Goal: Task Accomplishment & Management: Manage account settings

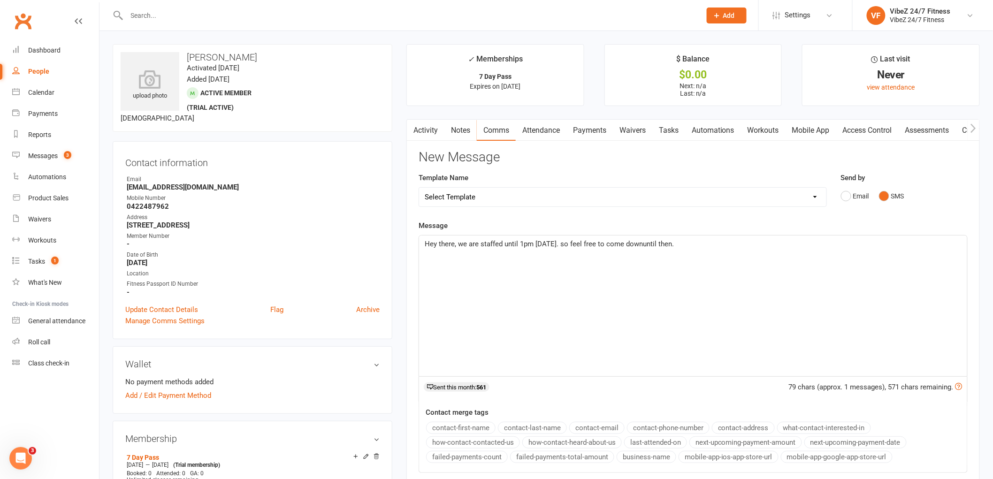
click at [642, 247] on span "Hey there, we are staffed until 1pm [DATE]. so feel free to come downuntil then." at bounding box center [549, 244] width 249 height 8
click at [690, 243] on p "Hey there, we are staffed until 1pm [DATE]. so feel free to come down until the…" at bounding box center [693, 243] width 537 height 11
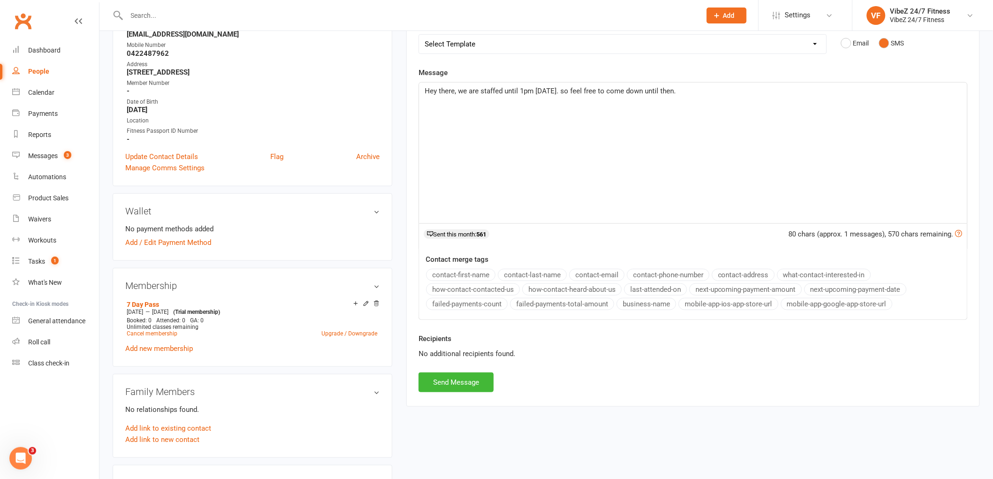
scroll to position [156, 0]
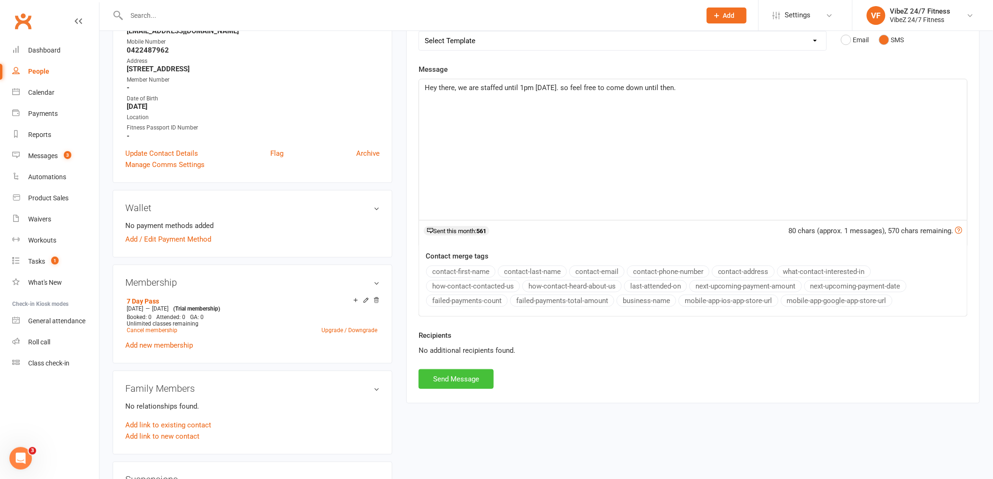
click at [463, 380] on button "Send Message" at bounding box center [456, 379] width 75 height 20
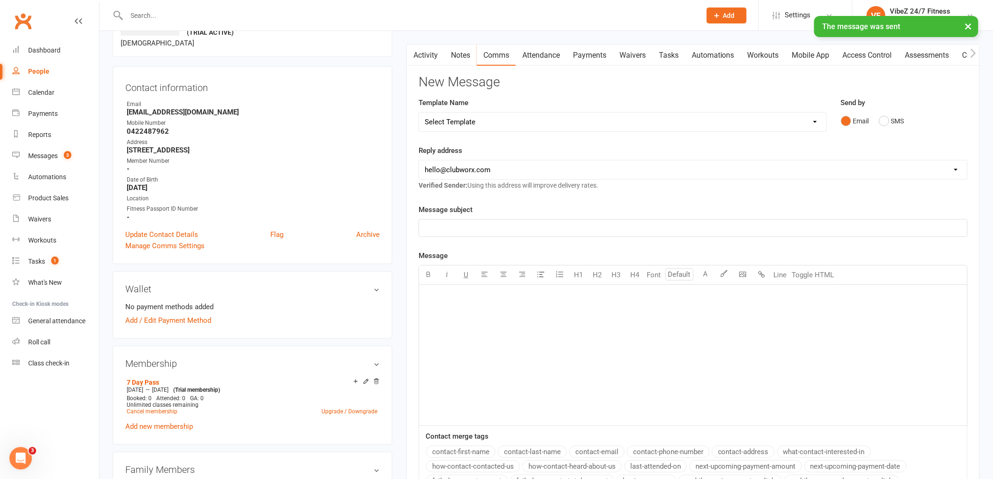
scroll to position [0, 0]
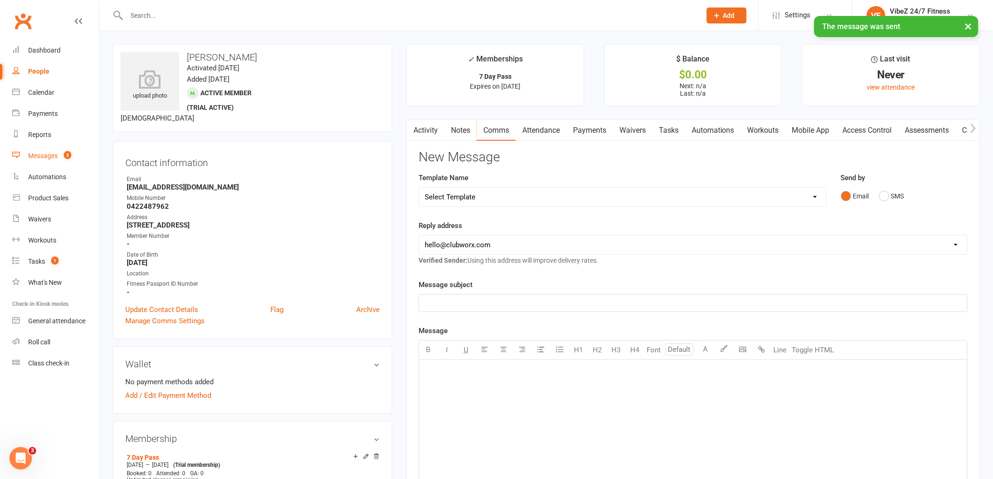
click at [55, 156] on div "Messages" at bounding box center [43, 156] width 30 height 8
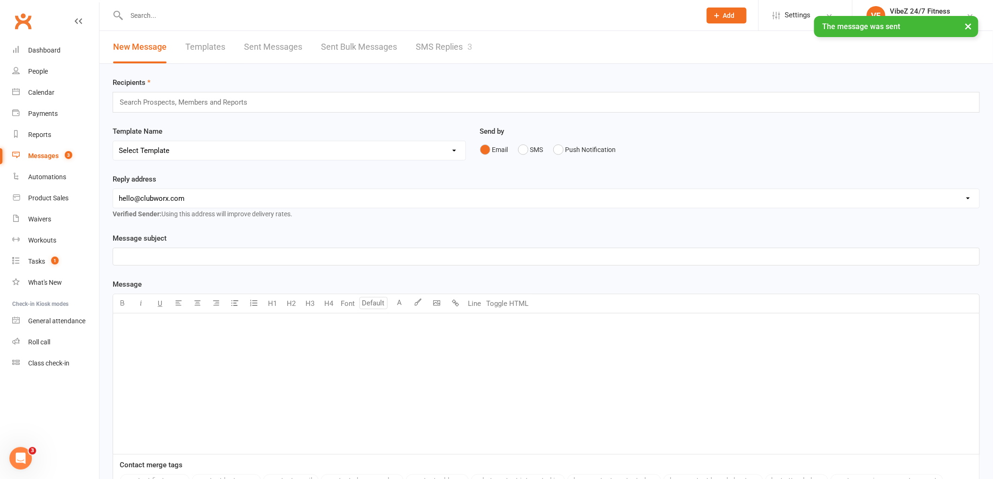
click at [452, 50] on link "SMS Replies 3" at bounding box center [444, 47] width 56 height 32
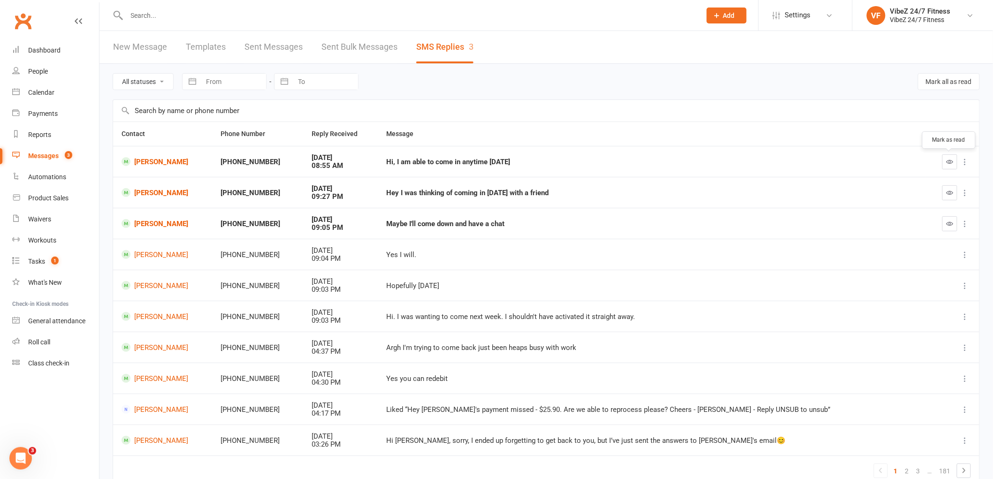
click at [947, 161] on icon "button" at bounding box center [950, 161] width 7 height 7
click at [213, 24] on div at bounding box center [404, 15] width 582 height 31
click at [217, 17] on input "text" at bounding box center [409, 15] width 571 height 13
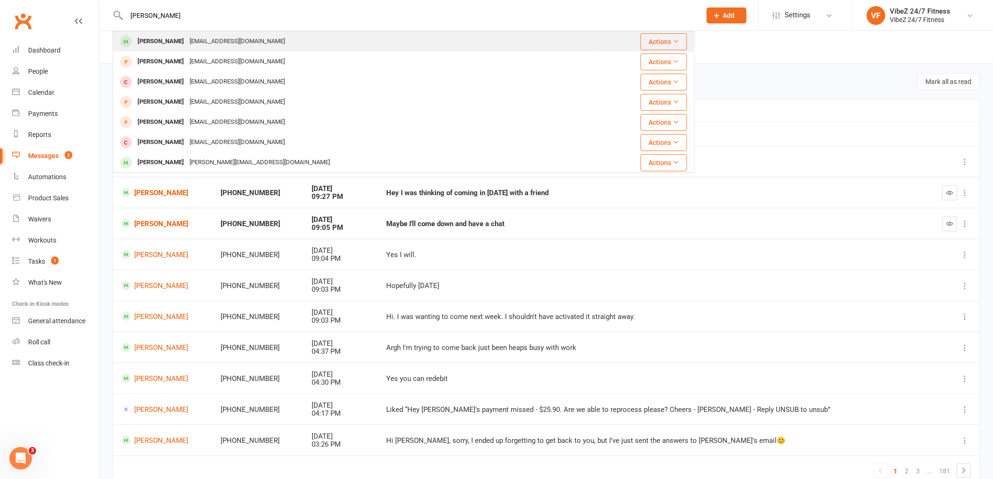
type input "[PERSON_NAME]"
click at [248, 43] on div "[EMAIL_ADDRESS][DOMAIN_NAME]" at bounding box center [237, 42] width 101 height 14
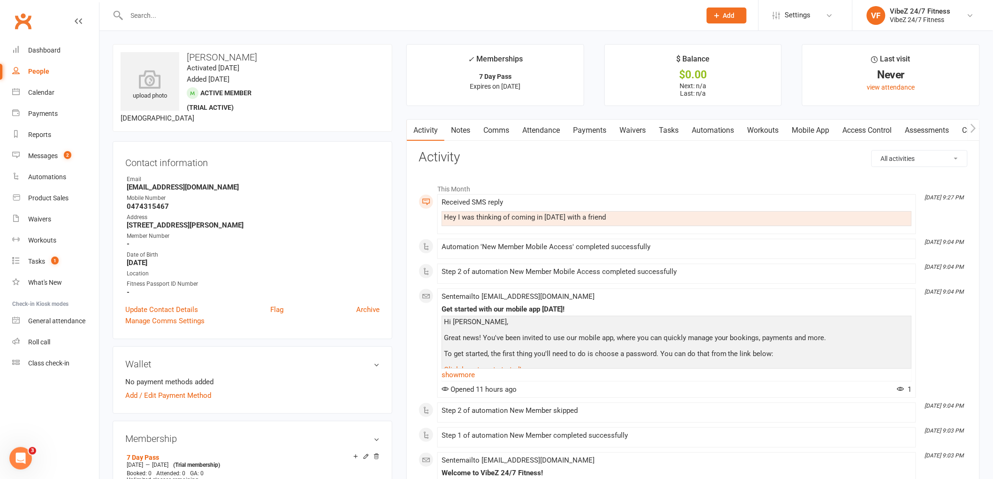
click at [496, 128] on link "Comms" at bounding box center [496, 131] width 39 height 22
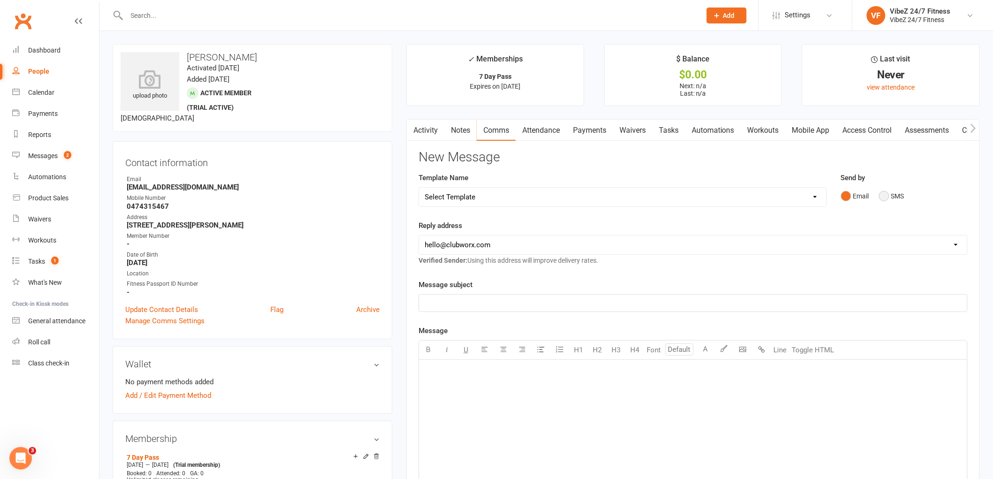
click at [894, 196] on button "SMS" at bounding box center [891, 196] width 25 height 18
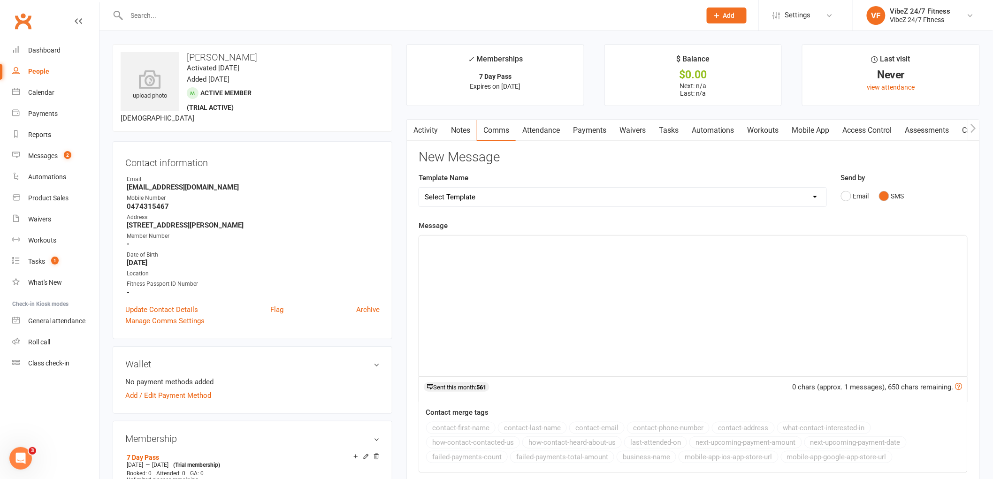
click at [465, 293] on div "﻿" at bounding box center [693, 306] width 548 height 141
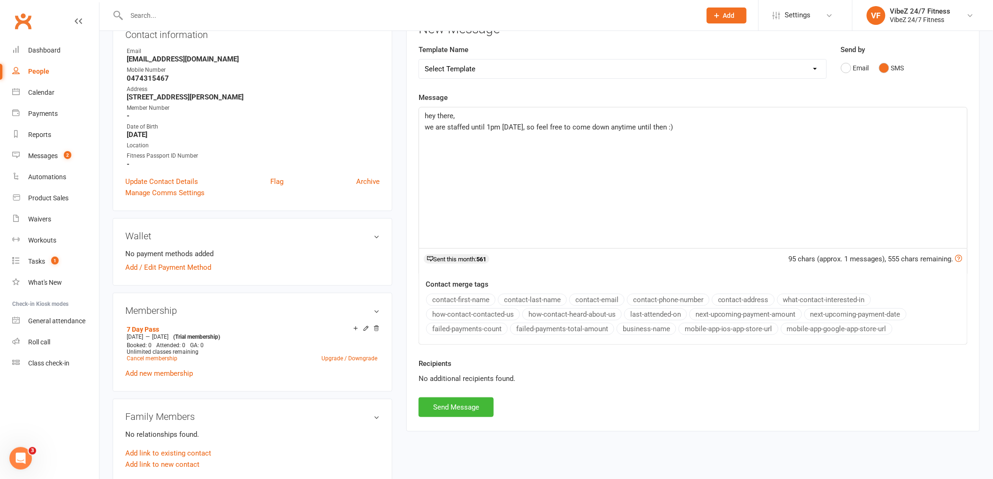
scroll to position [156, 0]
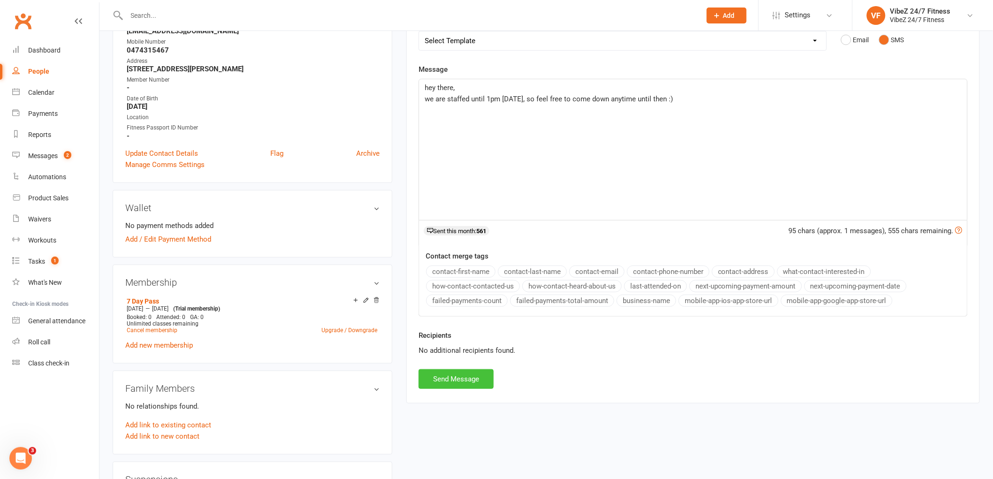
click at [481, 384] on button "Send Message" at bounding box center [456, 379] width 75 height 20
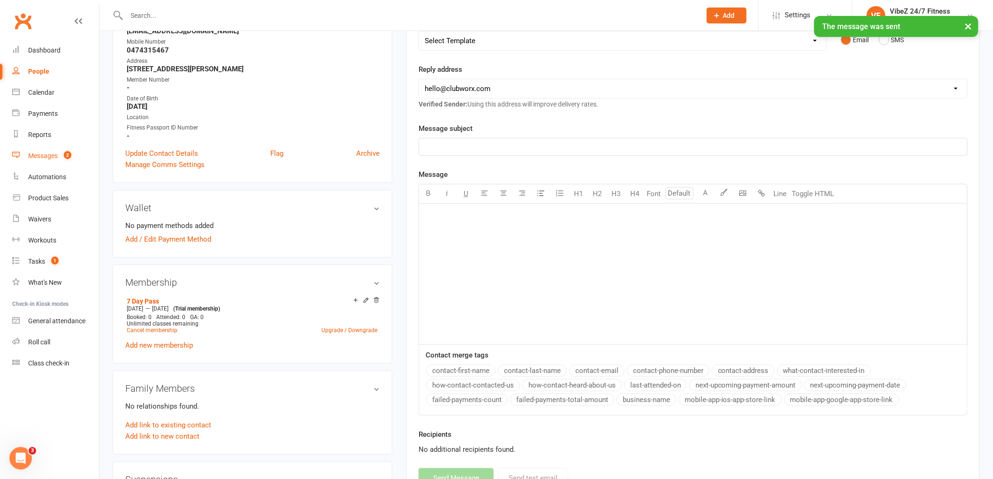
click at [50, 161] on link "Messages 2" at bounding box center [55, 155] width 87 height 21
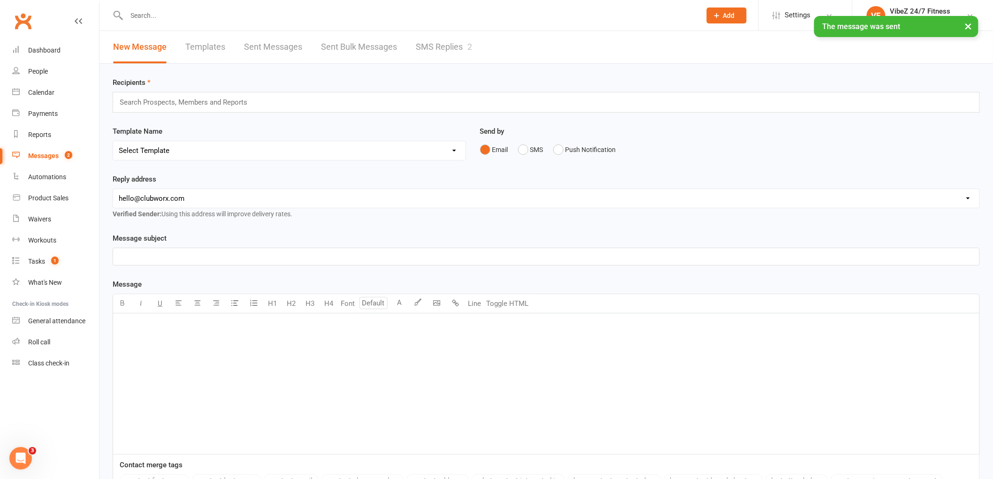
click at [437, 16] on div "× The message was sent" at bounding box center [490, 16] width 981 height 0
click at [439, 43] on link "SMS Replies 2" at bounding box center [444, 47] width 56 height 32
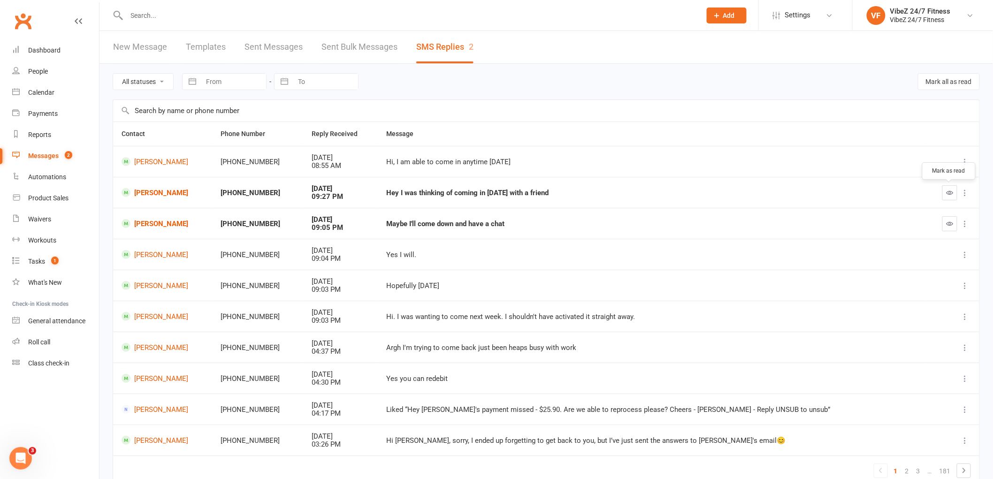
click at [948, 189] on icon "button" at bounding box center [950, 192] width 7 height 7
click at [268, 14] on input "text" at bounding box center [409, 15] width 571 height 13
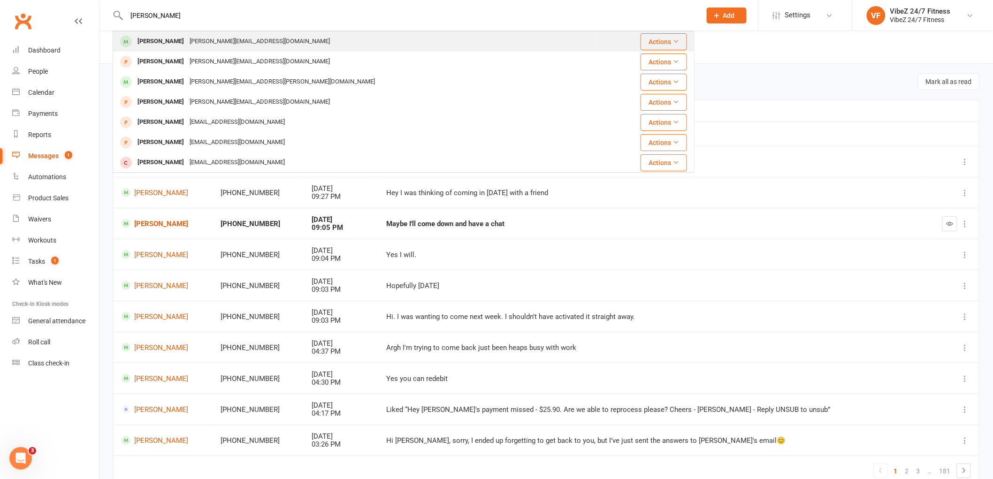
type input "[PERSON_NAME]"
click at [291, 35] on div "[PERSON_NAME] [PERSON_NAME][EMAIL_ADDRESS][DOMAIN_NAME]" at bounding box center [355, 41] width 483 height 19
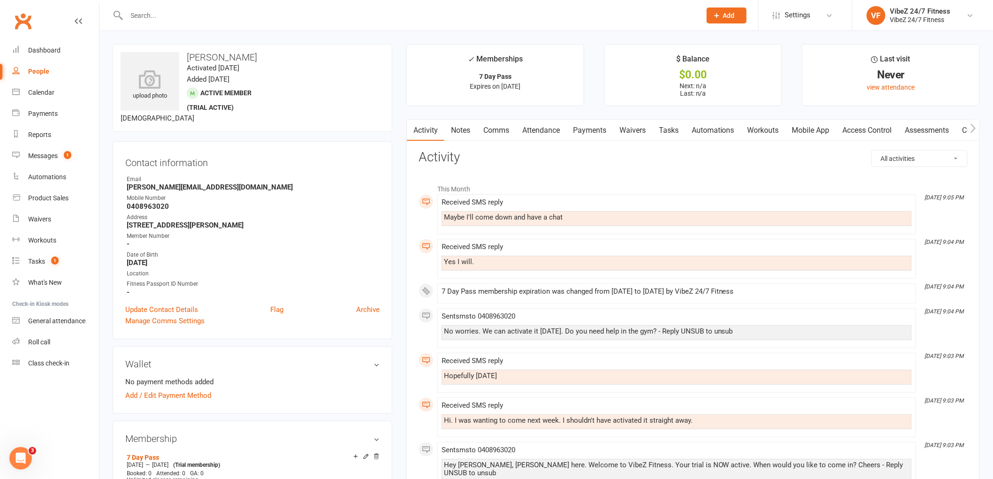
click at [506, 131] on link "Comms" at bounding box center [496, 131] width 39 height 22
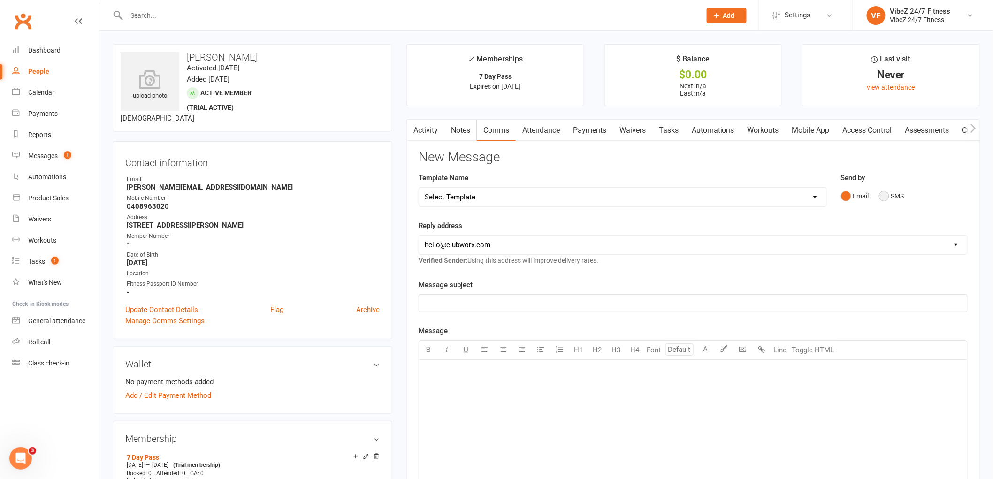
click at [880, 193] on button "SMS" at bounding box center [891, 196] width 25 height 18
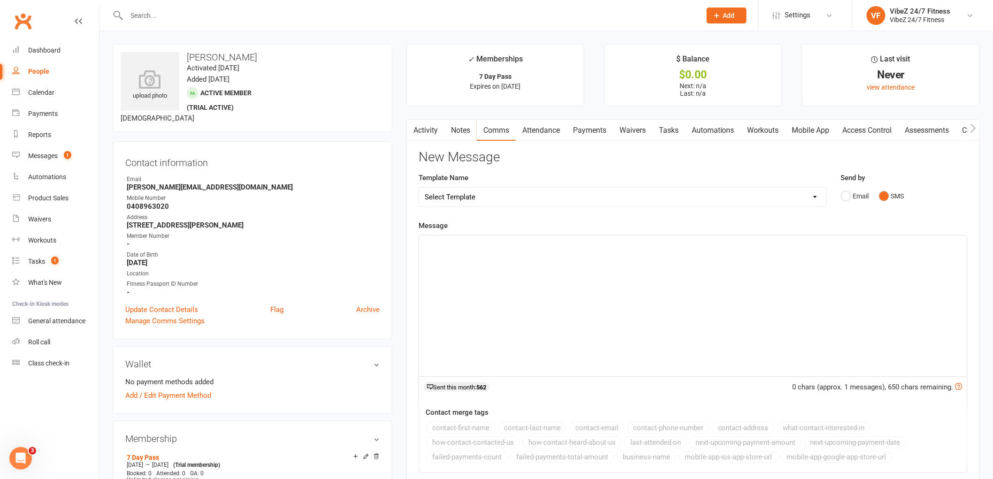
click at [591, 273] on div "﻿" at bounding box center [693, 306] width 548 height 141
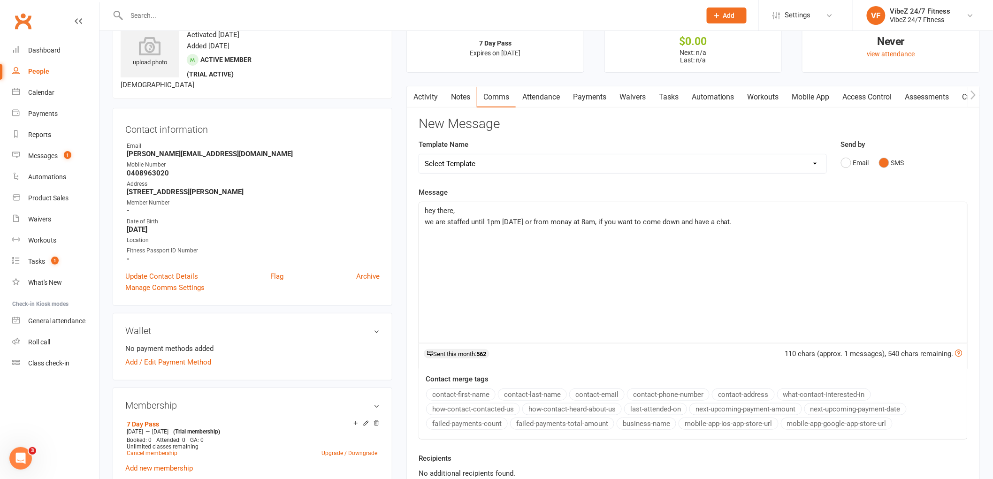
scroll to position [52, 0]
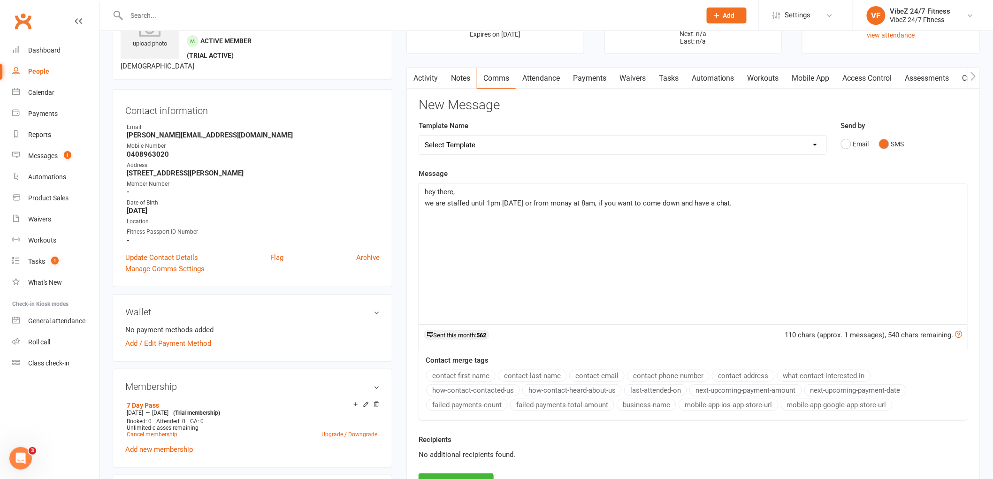
click at [566, 199] on span "we are staffed until 1pm [DATE] or from monay at 8am, if you want to come down …" at bounding box center [578, 203] width 307 height 8
drag, startPoint x: 563, startPoint y: 199, endPoint x: 551, endPoint y: 231, distance: 34.6
click at [551, 231] on div "hey there, we are staffed until 1pm [DATE] or from monay at 8am, if you want to…" at bounding box center [693, 254] width 548 height 141
click at [565, 207] on span "we are staffed until 1pm [DATE] or from monay at 8am, if you want to come down …" at bounding box center [578, 203] width 307 height 8
click at [580, 221] on div "hey there, we are staffed until 1pm [DATE] or from [DATE] at 8am, if you want t…" at bounding box center [693, 254] width 548 height 141
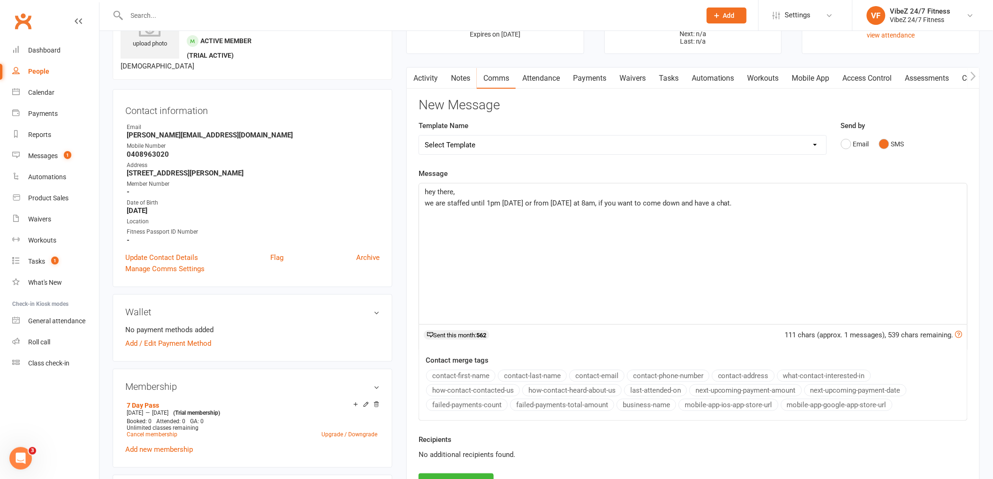
click at [556, 205] on span "we are staffed until 1pm [DATE] or from [DATE] at 8am, if you want to come down…" at bounding box center [578, 203] width 307 height 8
click at [576, 204] on span "we are staffed until 1pm [DATE] or from [DATE] at 8am, if you want to come down…" at bounding box center [578, 203] width 307 height 8
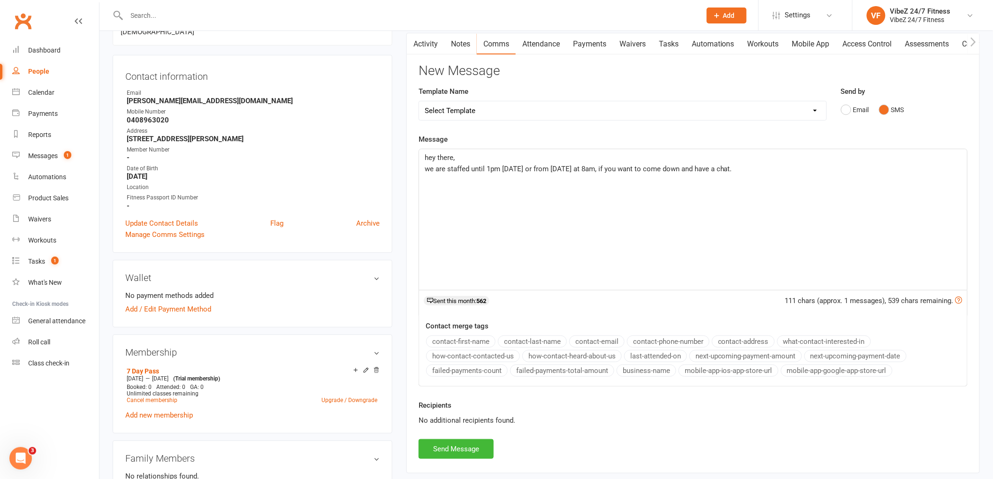
scroll to position [104, 0]
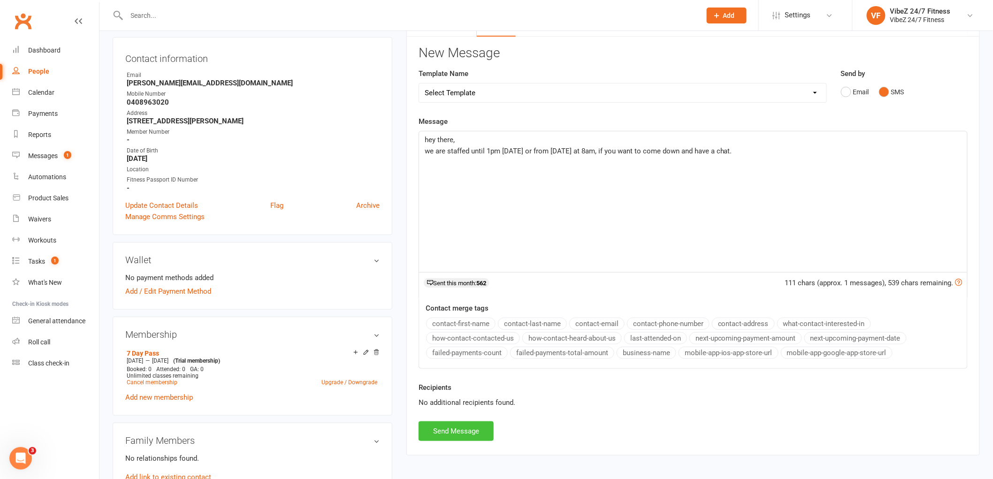
click at [474, 430] on button "Send Message" at bounding box center [456, 431] width 75 height 20
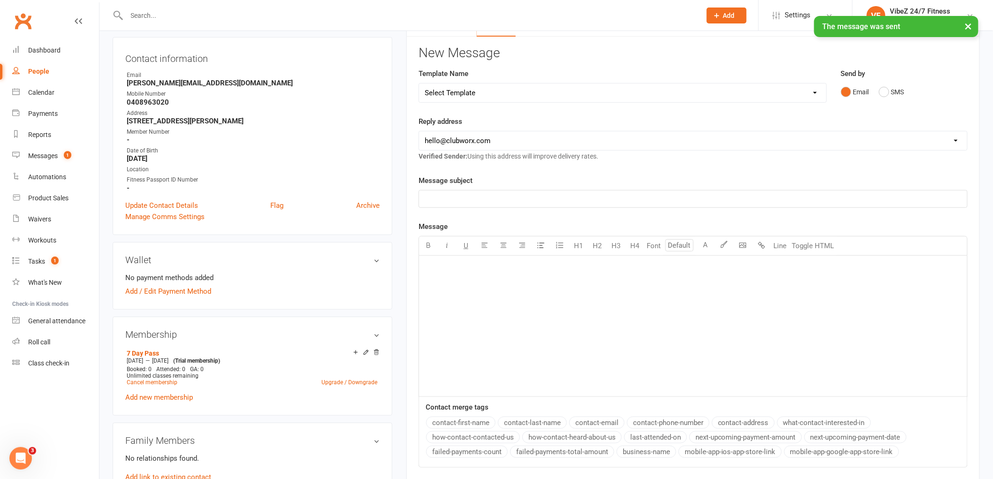
scroll to position [0, 0]
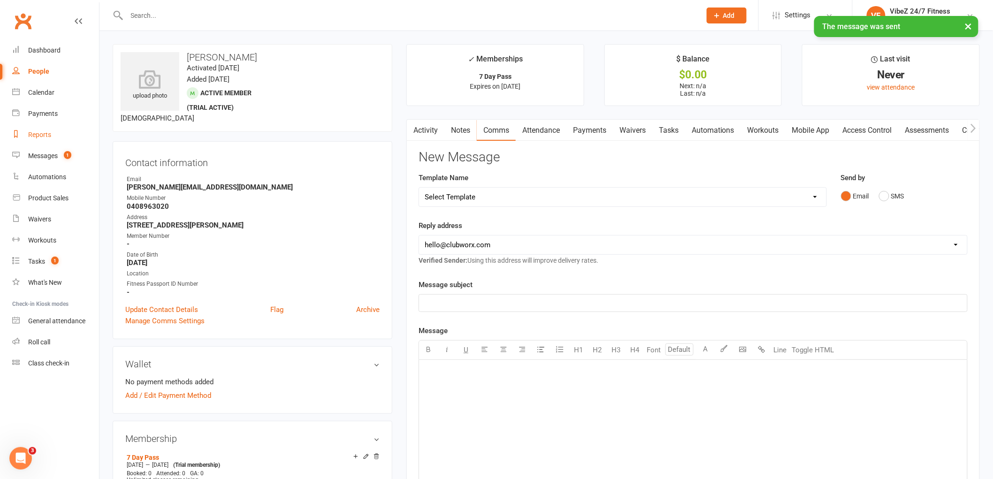
click at [81, 145] on link "Reports" at bounding box center [55, 134] width 87 height 21
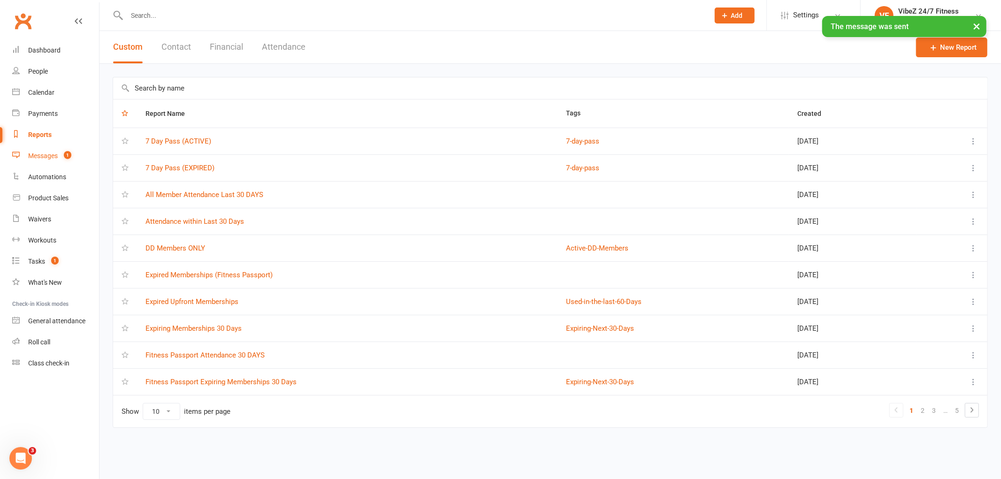
click at [78, 156] on link "Messages 1" at bounding box center [55, 155] width 87 height 21
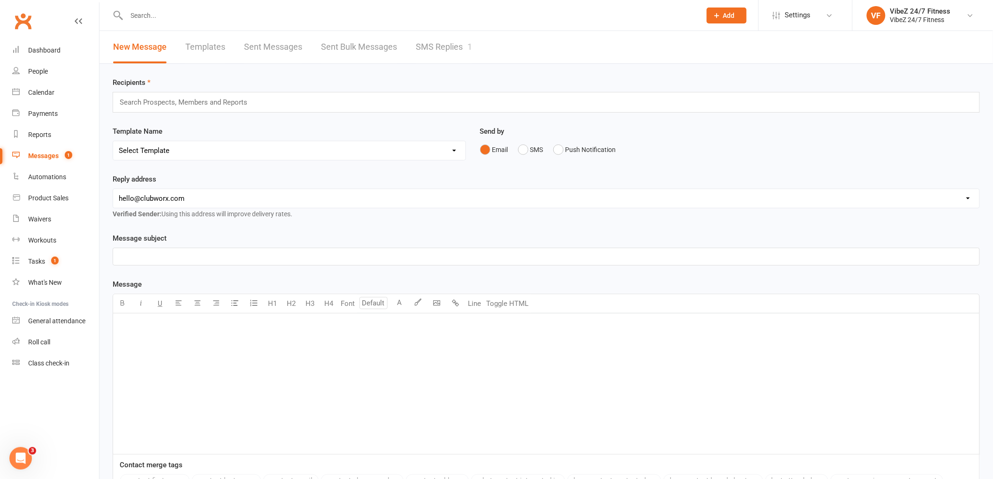
click at [451, 53] on link "SMS Replies 1" at bounding box center [444, 47] width 56 height 32
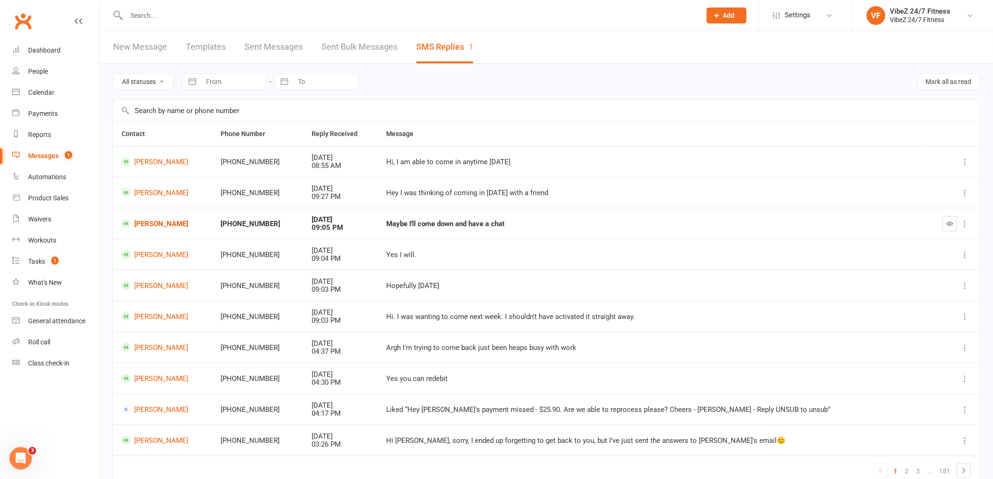
click at [955, 223] on button "button" at bounding box center [949, 223] width 15 height 15
click at [44, 268] on link "Tasks 1" at bounding box center [55, 261] width 87 height 21
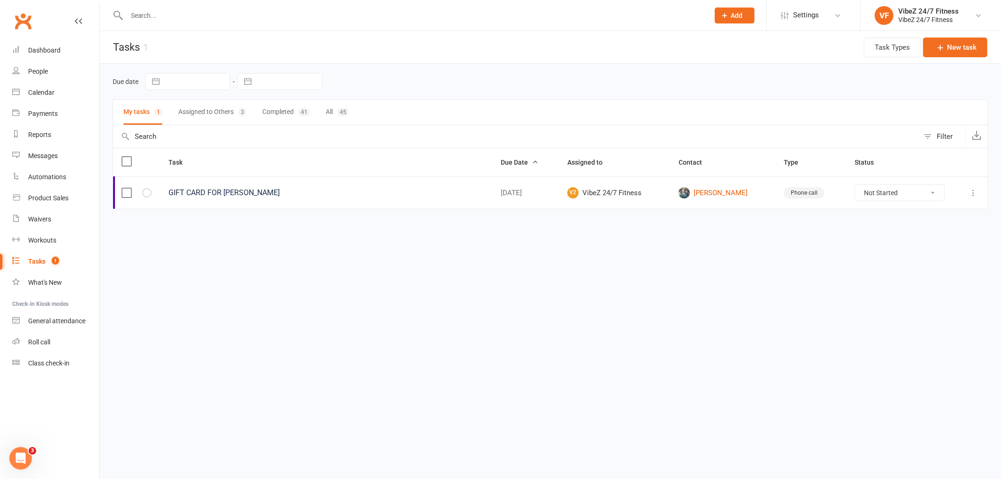
click at [155, 15] on input "text" at bounding box center [413, 15] width 579 height 13
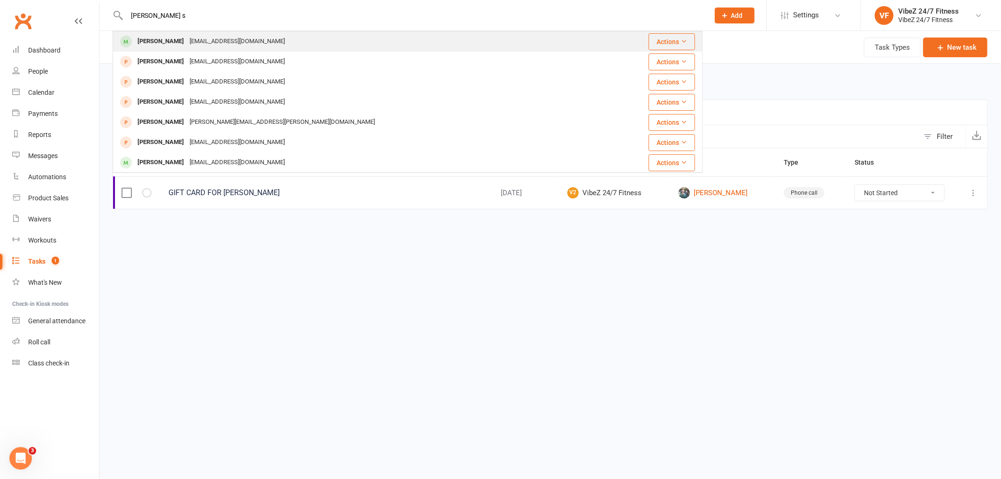
type input "[PERSON_NAME] s"
click at [206, 38] on div "[EMAIL_ADDRESS][DOMAIN_NAME]" at bounding box center [237, 42] width 101 height 14
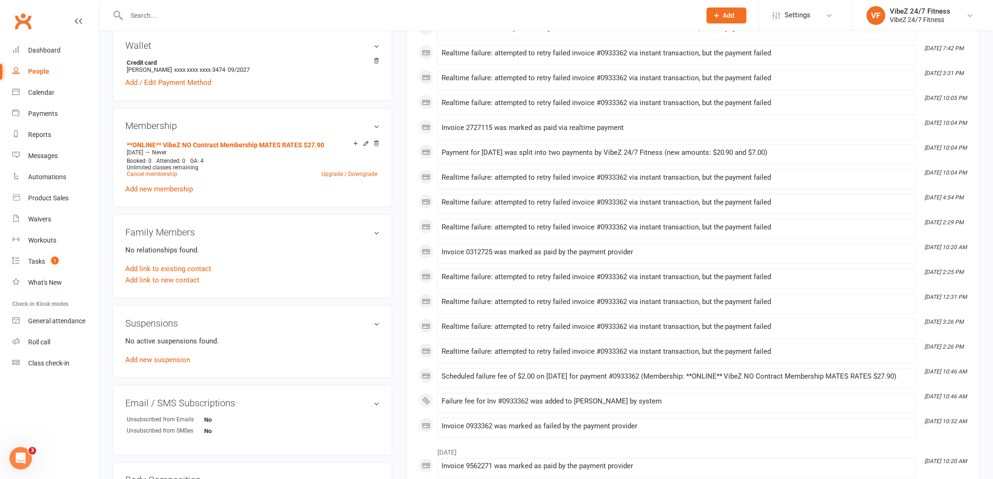
scroll to position [313, 0]
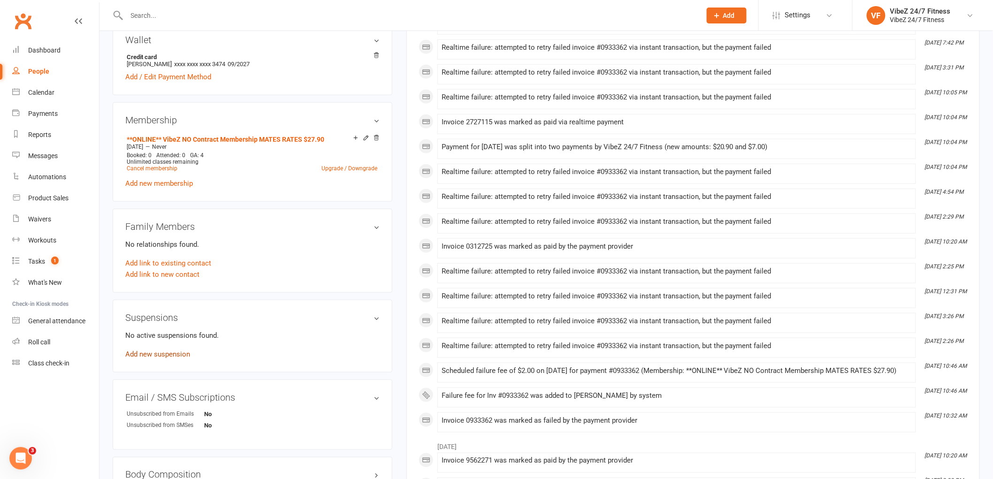
click at [179, 357] on link "Add new suspension" at bounding box center [157, 354] width 65 height 8
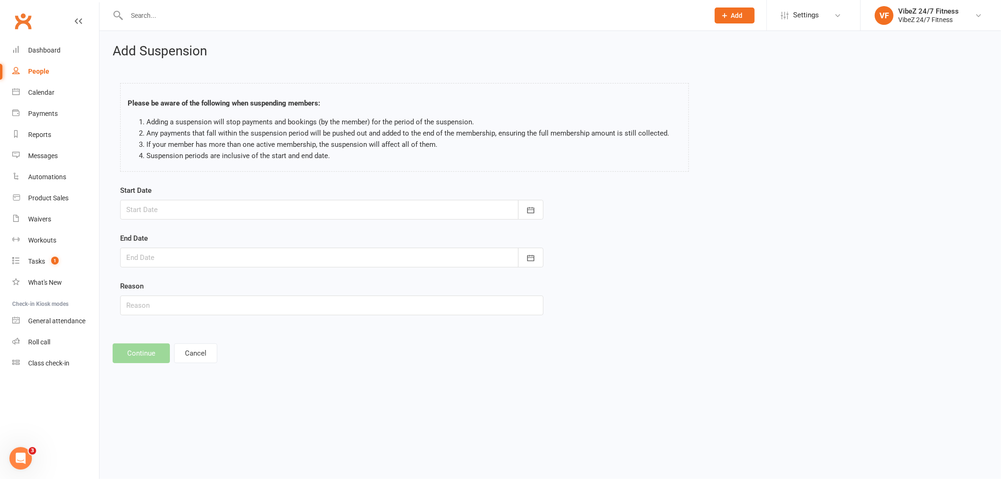
click at [213, 208] on div at bounding box center [331, 210] width 423 height 20
click at [281, 304] on span "16" at bounding box center [285, 305] width 8 height 8
type input "[DATE]"
drag, startPoint x: 532, startPoint y: 255, endPoint x: 527, endPoint y: 257, distance: 5.1
click at [532, 255] on icon "button" at bounding box center [530, 258] width 7 height 6
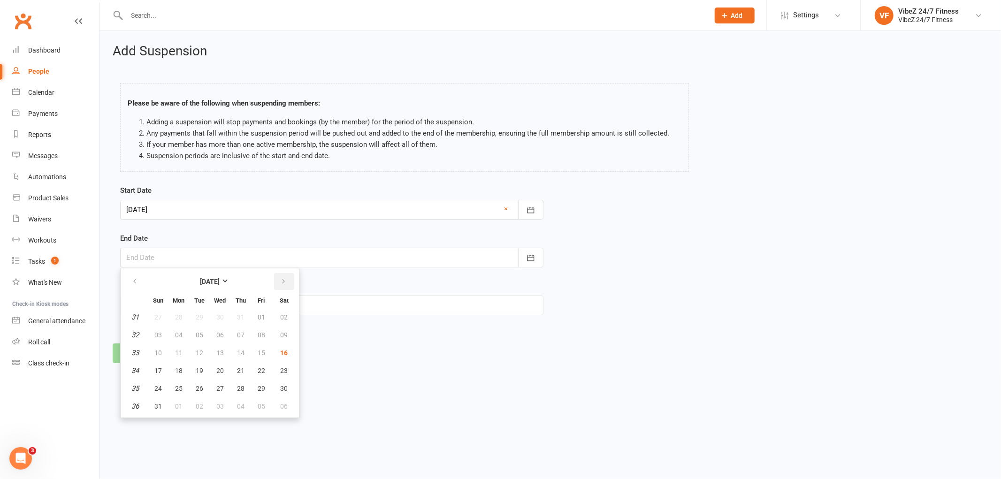
click at [280, 287] on button "button" at bounding box center [284, 281] width 20 height 17
click at [264, 385] on button "31" at bounding box center [262, 388] width 20 height 17
type input "[DATE]"
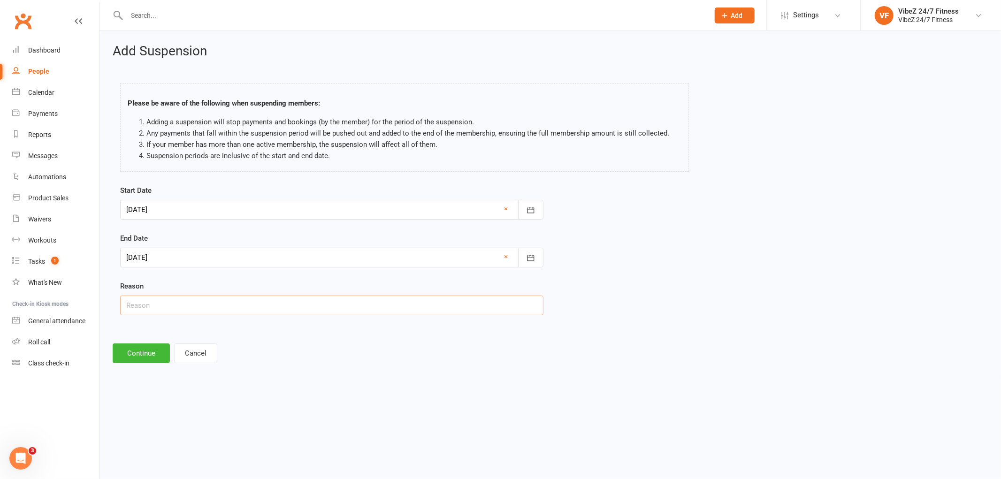
click at [180, 306] on input "text" at bounding box center [331, 306] width 423 height 20
type input "Injury"
click at [129, 355] on button "Continue" at bounding box center [141, 354] width 57 height 20
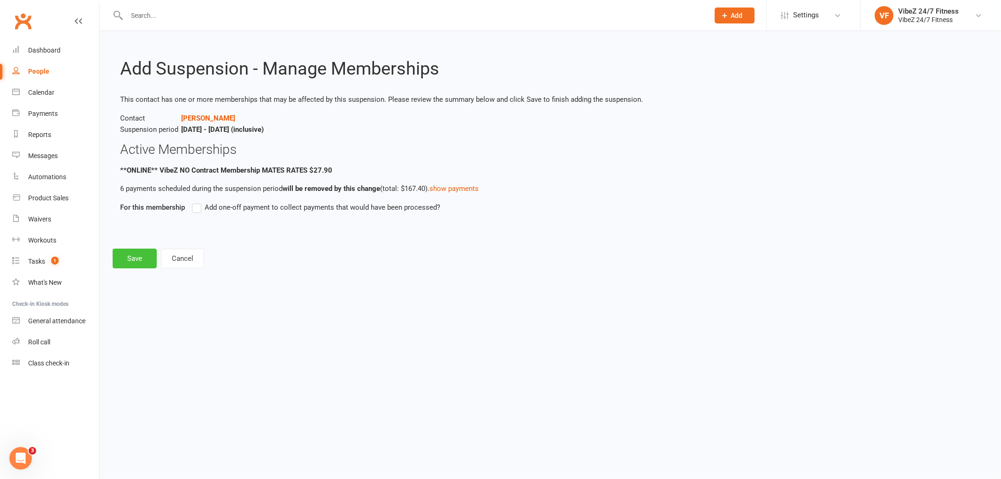
click at [134, 263] on button "Save" at bounding box center [135, 259] width 44 height 20
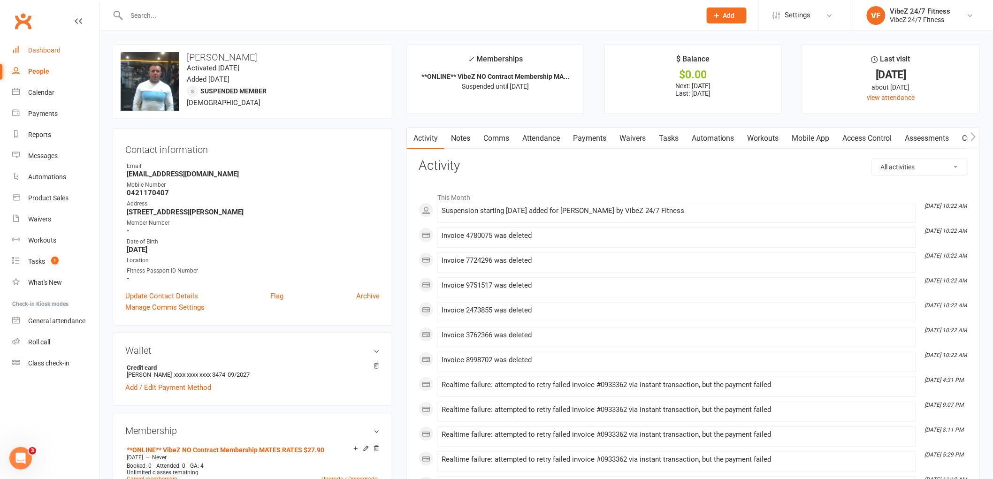
click at [54, 50] on div "Dashboard" at bounding box center [44, 50] width 32 height 8
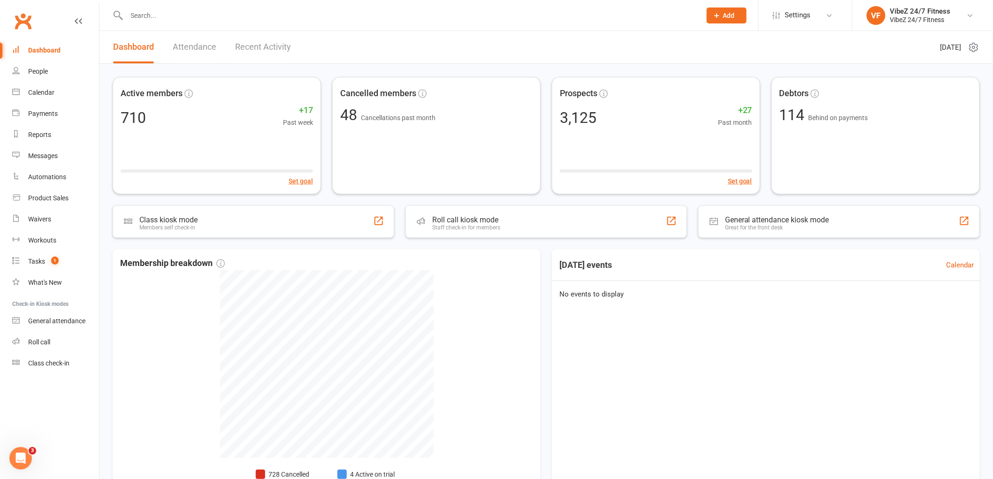
click at [202, 12] on input "text" at bounding box center [409, 15] width 571 height 13
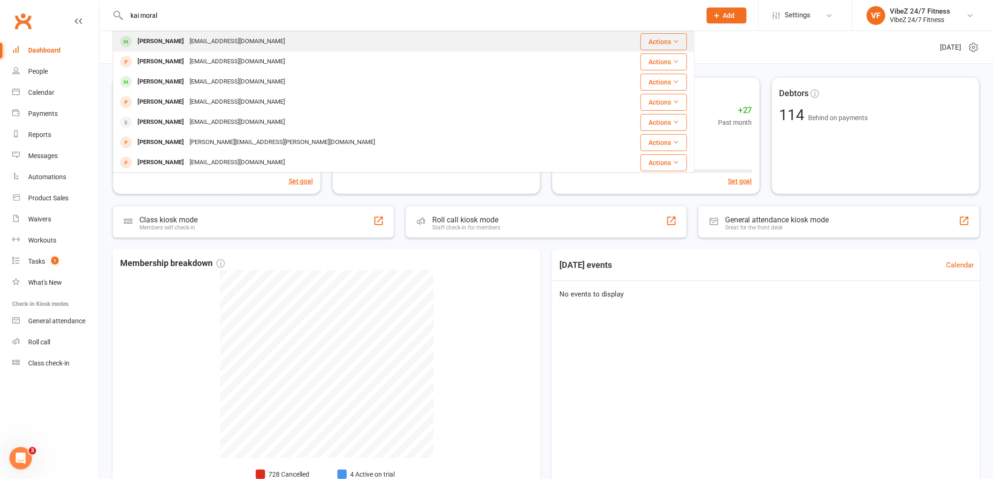
type input "kai moral"
click at [199, 41] on div "[EMAIL_ADDRESS][DOMAIN_NAME]" at bounding box center [237, 42] width 101 height 14
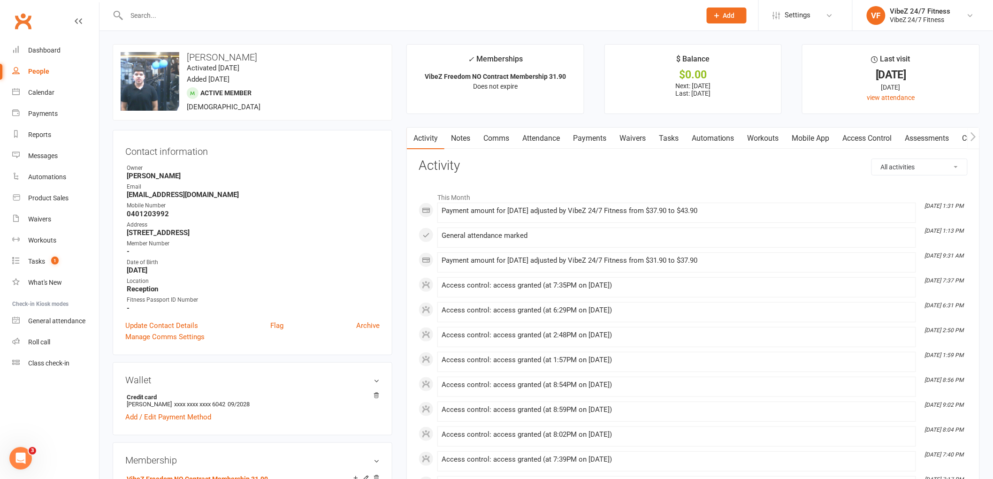
click at [606, 140] on link "Payments" at bounding box center [589, 139] width 46 height 22
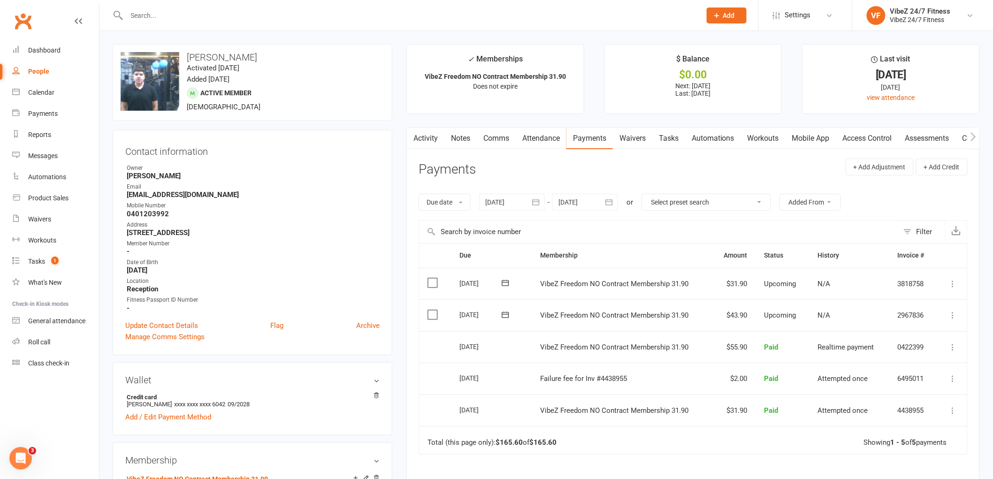
click at [950, 316] on icon at bounding box center [953, 315] width 9 height 9
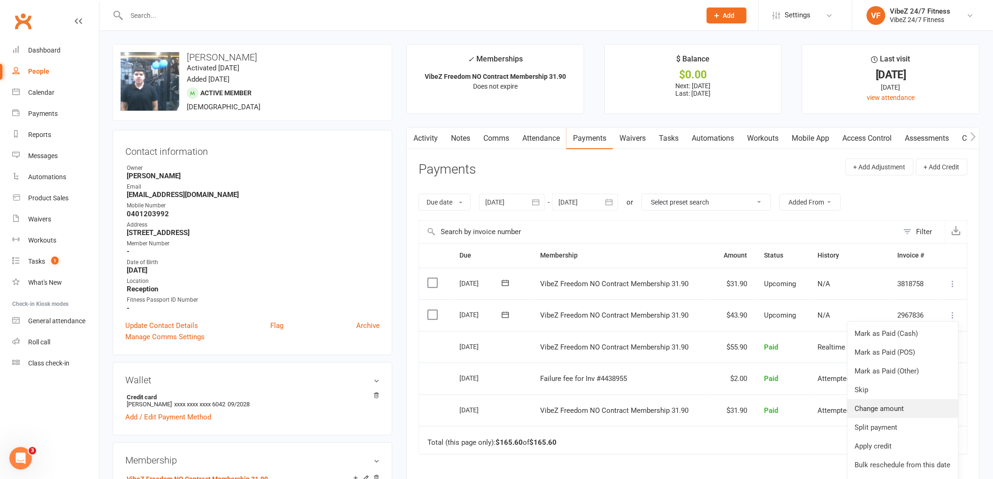
click at [904, 409] on link "Change amount" at bounding box center [903, 408] width 111 height 19
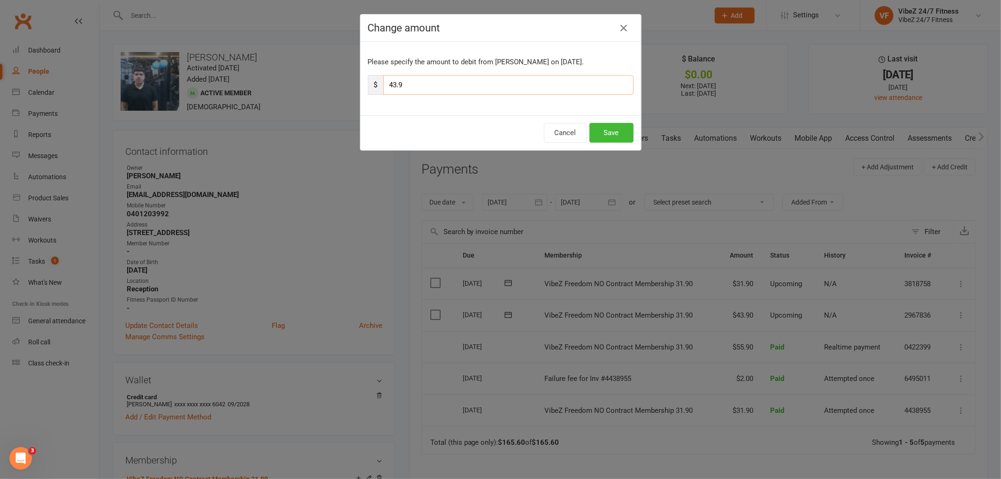
click at [438, 90] on input "43.9" at bounding box center [508, 85] width 250 height 20
drag, startPoint x: 394, startPoint y: 85, endPoint x: 508, endPoint y: 118, distance: 118.7
click at [396, 85] on input "43.9" at bounding box center [508, 85] width 250 height 20
click at [477, 92] on input "46.9" at bounding box center [508, 85] width 250 height 20
type input "46.9"
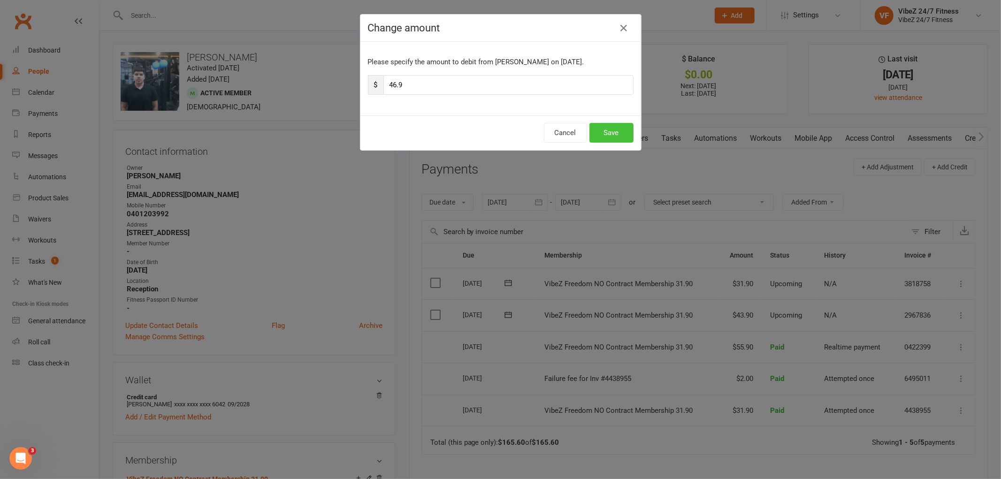
click at [605, 127] on button "Save" at bounding box center [611, 133] width 44 height 20
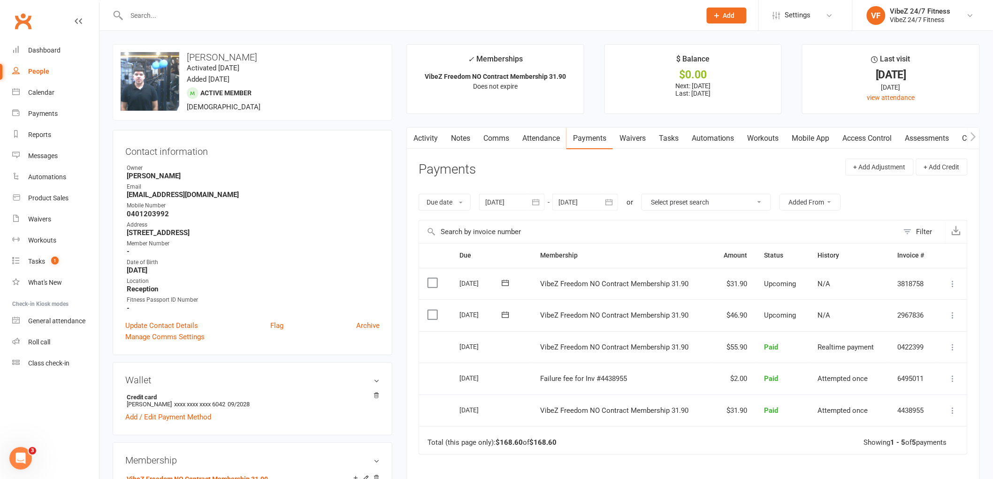
click at [283, 23] on div at bounding box center [404, 15] width 582 height 31
click at [291, 18] on input "text" at bounding box center [409, 15] width 571 height 13
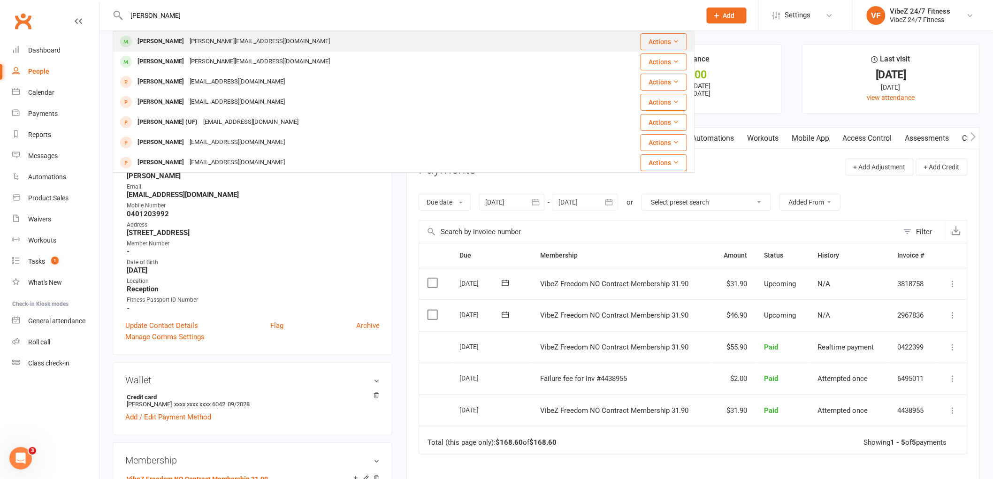
type input "[PERSON_NAME]"
click at [277, 35] on div "[PERSON_NAME] [PERSON_NAME][EMAIL_ADDRESS][DOMAIN_NAME]" at bounding box center [347, 41] width 467 height 19
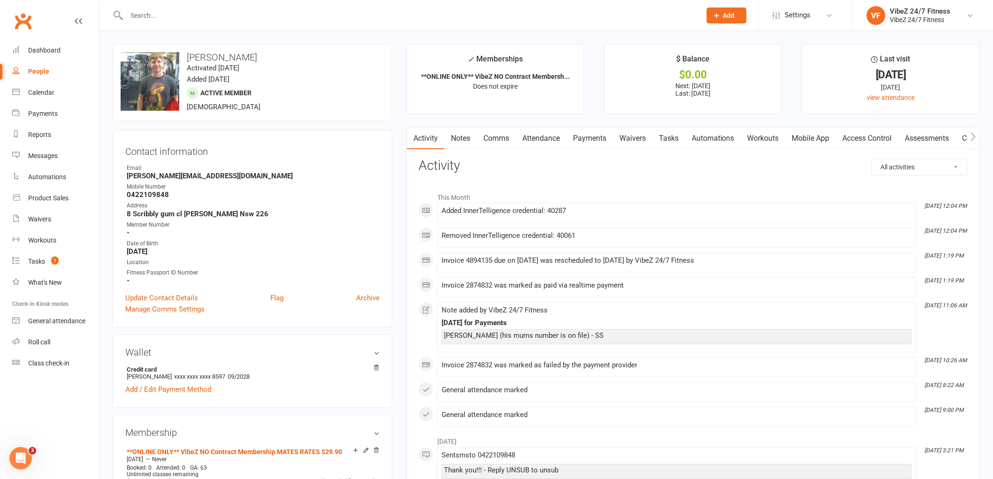
click at [588, 130] on link "Payments" at bounding box center [589, 139] width 46 height 22
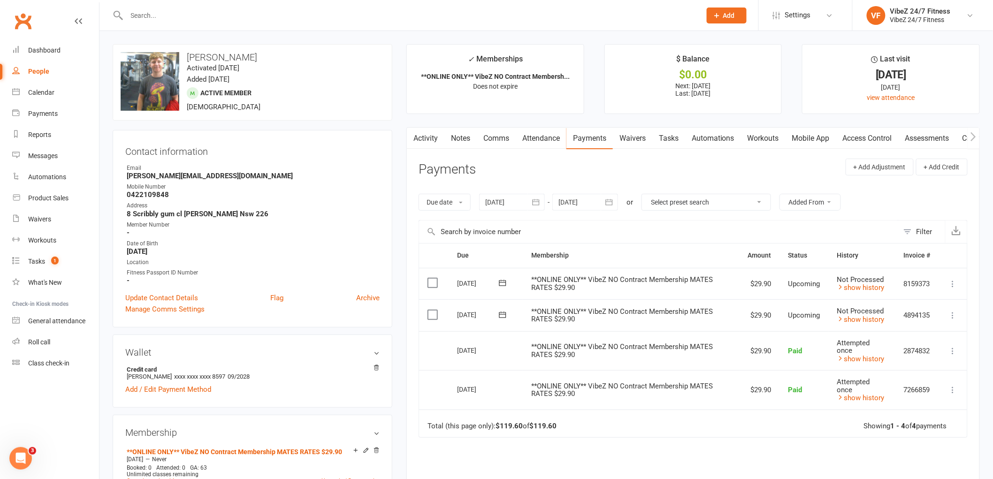
click at [955, 314] on icon at bounding box center [953, 315] width 9 height 9
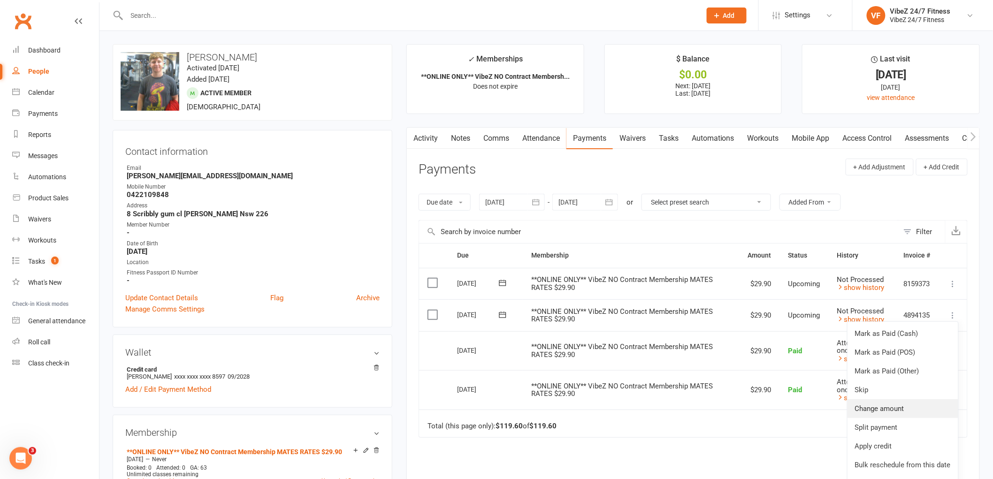
click at [914, 406] on link "Change amount" at bounding box center [903, 408] width 111 height 19
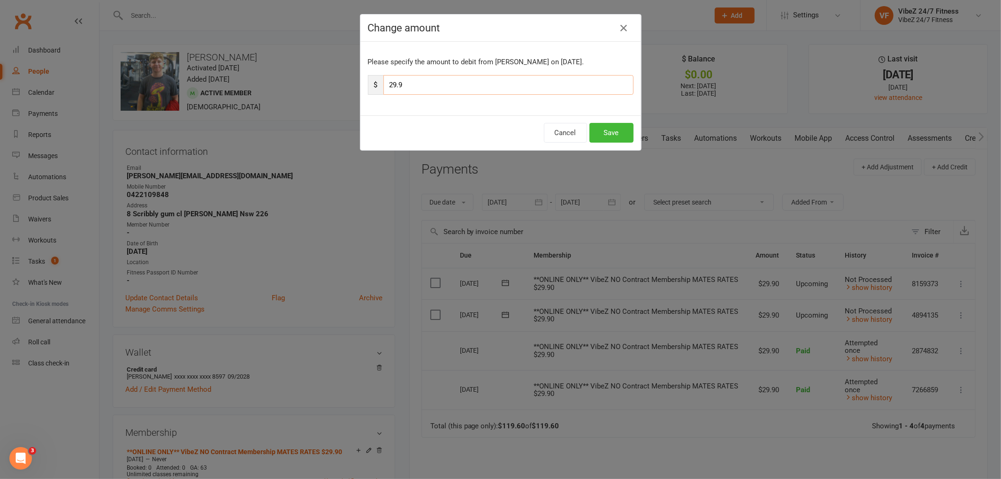
click at [394, 91] on input "29.9" at bounding box center [508, 85] width 250 height 20
type input "35.9"
click at [622, 137] on button "Save" at bounding box center [611, 133] width 44 height 20
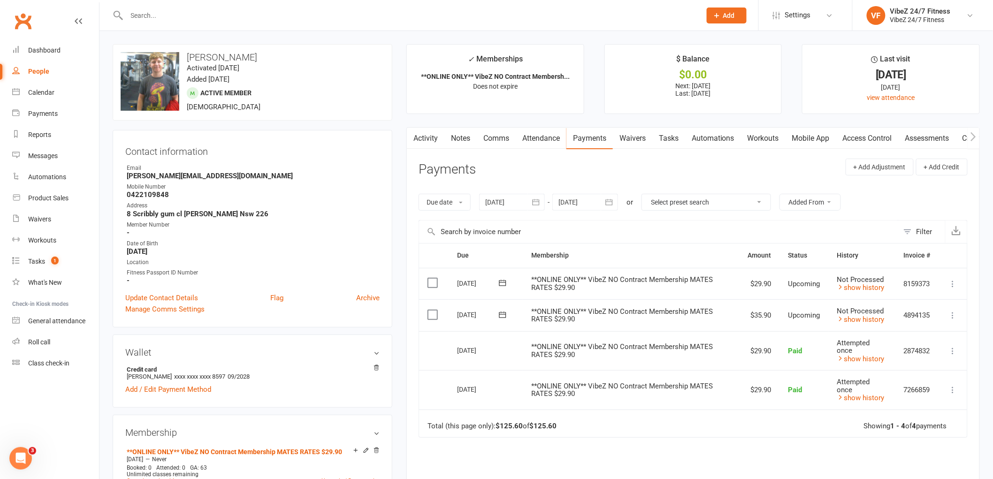
click at [177, 9] on input "text" at bounding box center [409, 15] width 571 height 13
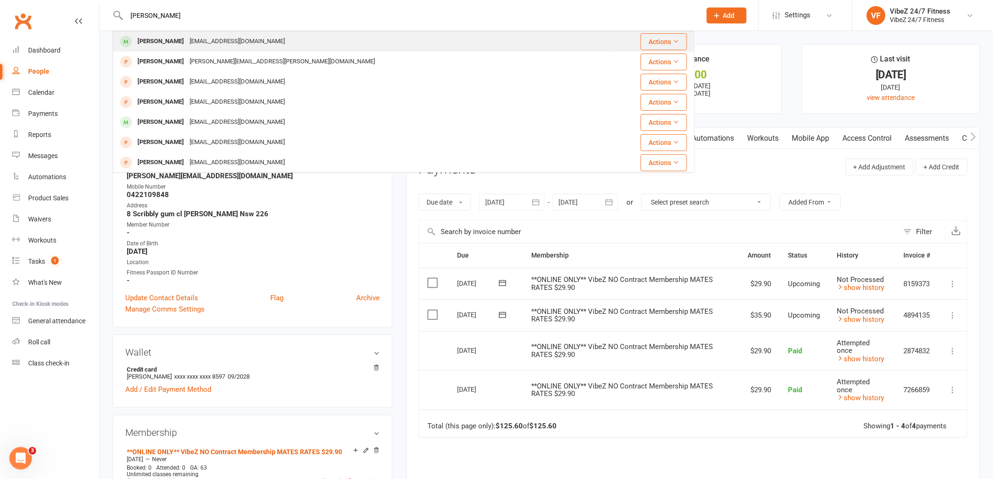
type input "[PERSON_NAME]"
click at [214, 39] on div "[EMAIL_ADDRESS][DOMAIN_NAME]" at bounding box center [237, 42] width 101 height 14
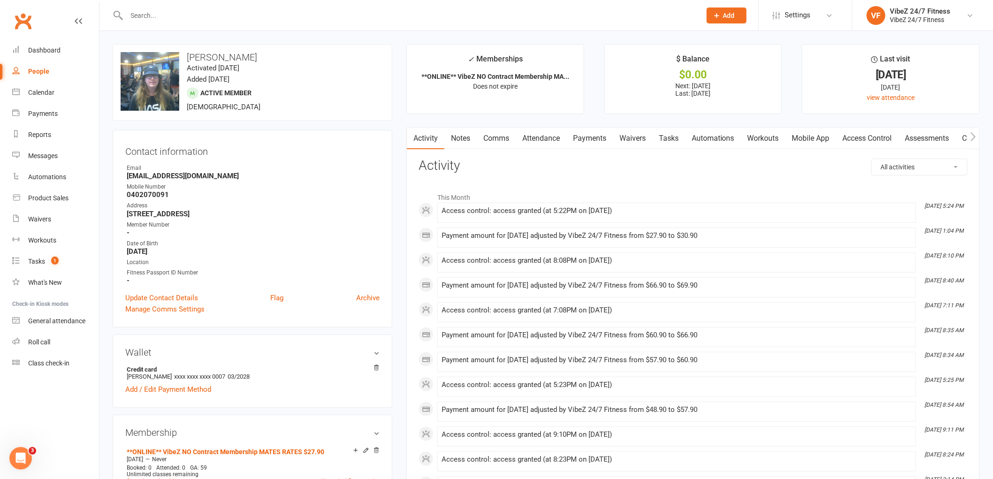
click at [594, 136] on link "Payments" at bounding box center [589, 139] width 46 height 22
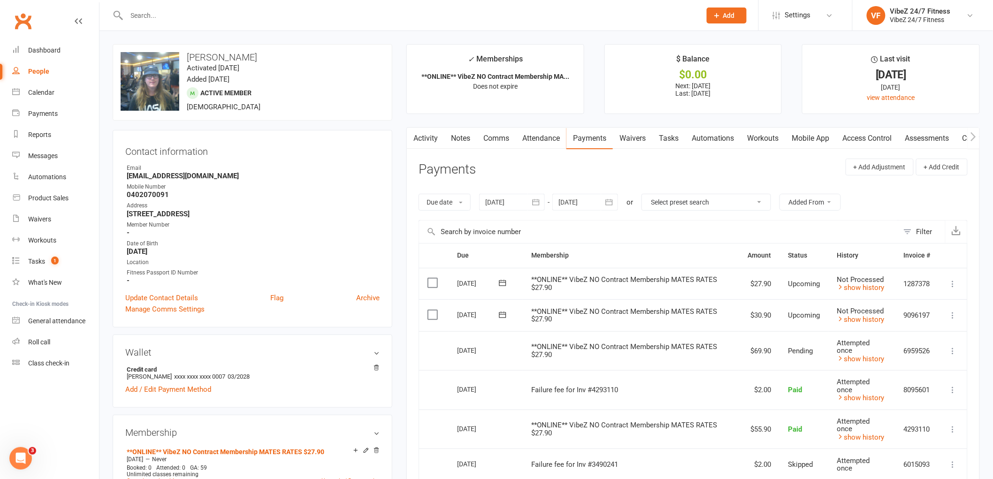
click at [954, 317] on icon at bounding box center [953, 315] width 9 height 9
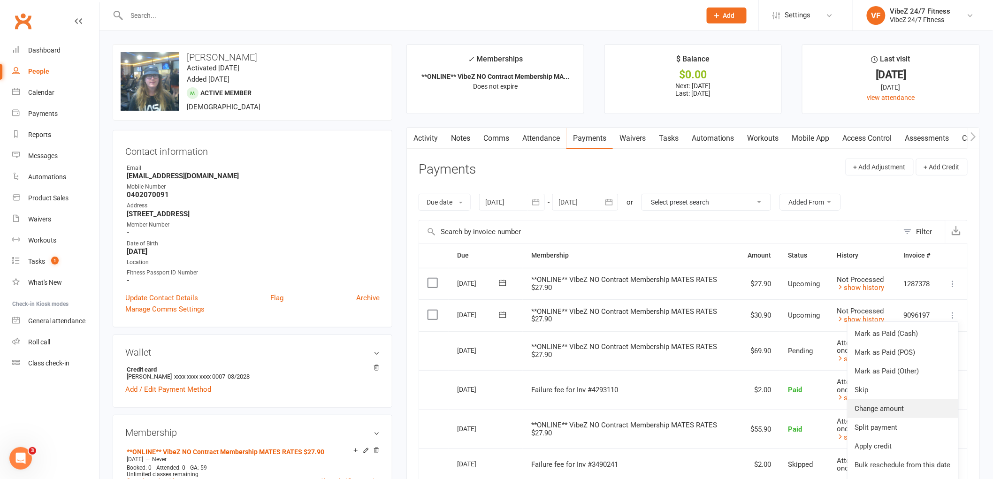
click at [896, 407] on link "Change amount" at bounding box center [903, 408] width 111 height 19
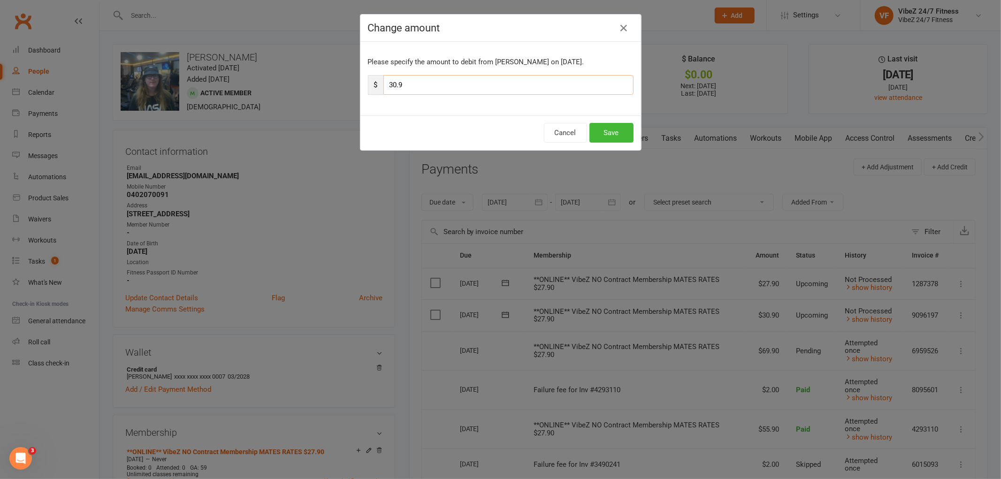
click at [409, 81] on input "30.9" at bounding box center [508, 85] width 250 height 20
type input "33.90"
click at [600, 124] on button "Save" at bounding box center [611, 133] width 44 height 20
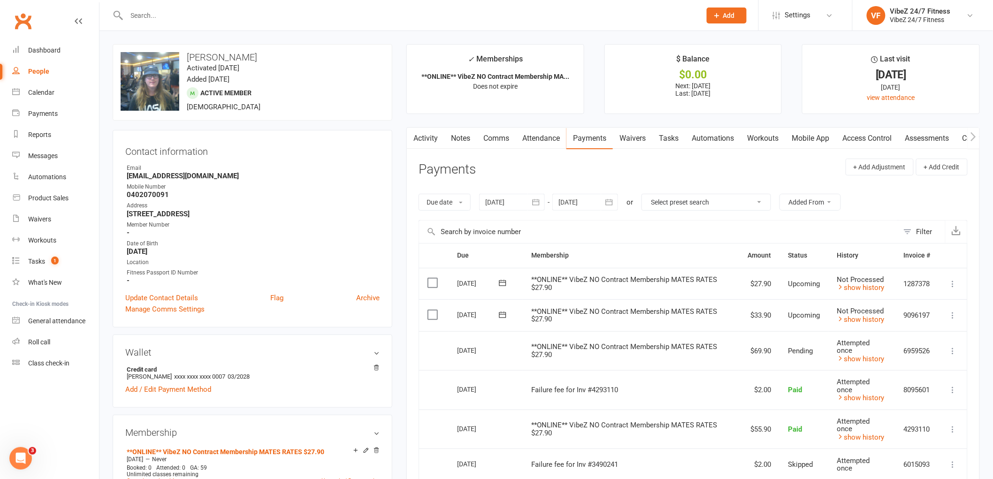
click at [274, 17] on input "text" at bounding box center [409, 15] width 571 height 13
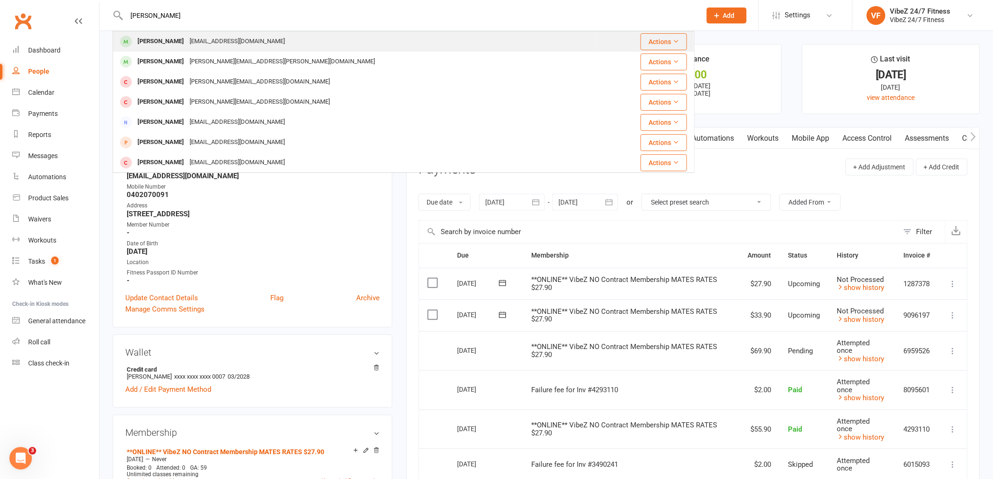
type input "[PERSON_NAME]"
click at [217, 38] on div "[EMAIL_ADDRESS][DOMAIN_NAME]" at bounding box center [237, 42] width 101 height 14
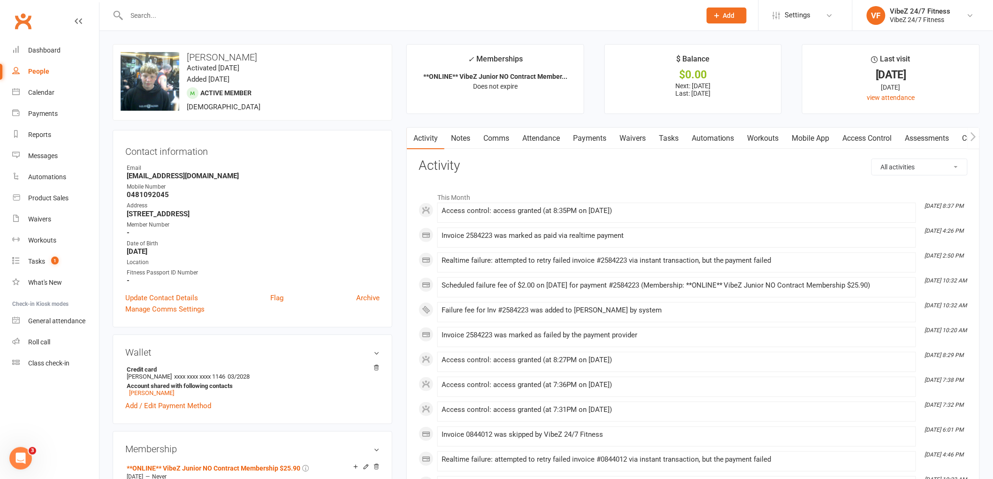
click at [592, 141] on link "Payments" at bounding box center [589, 139] width 46 height 22
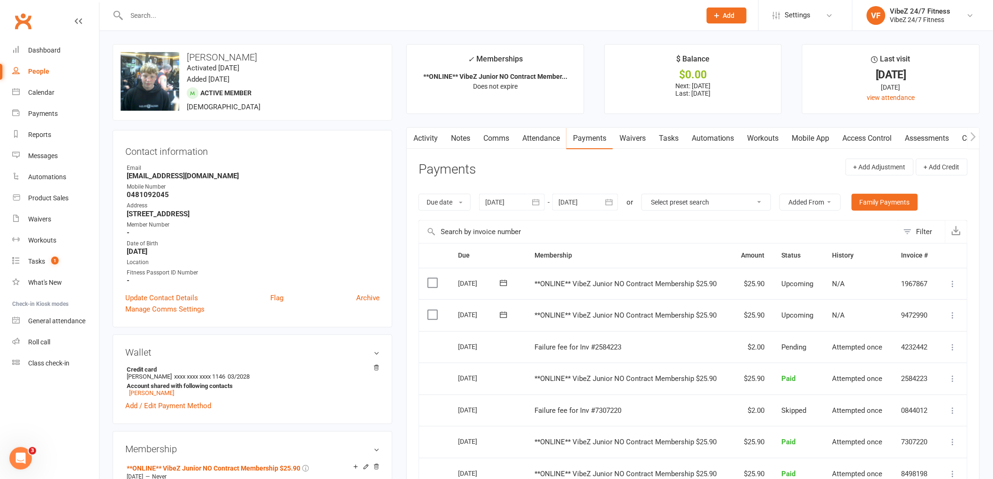
click at [954, 316] on icon at bounding box center [953, 315] width 9 height 9
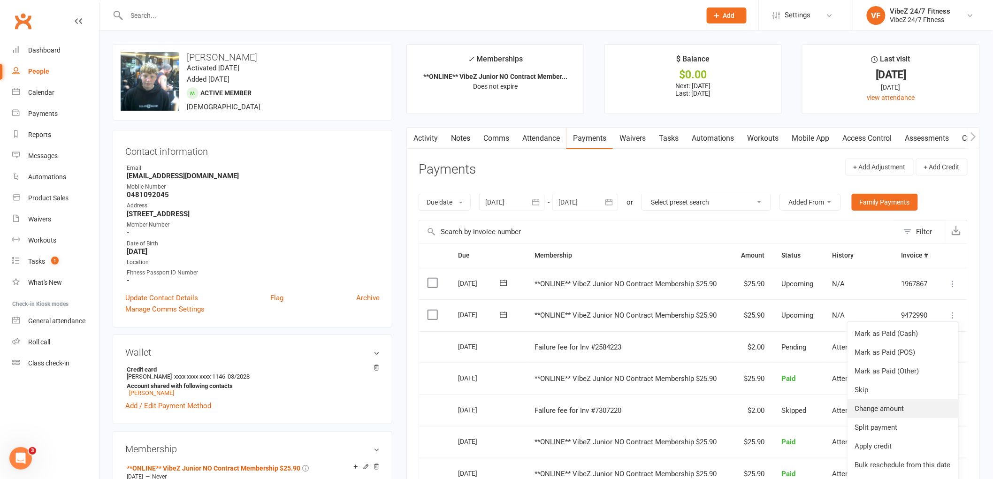
click at [899, 409] on link "Change amount" at bounding box center [903, 408] width 111 height 19
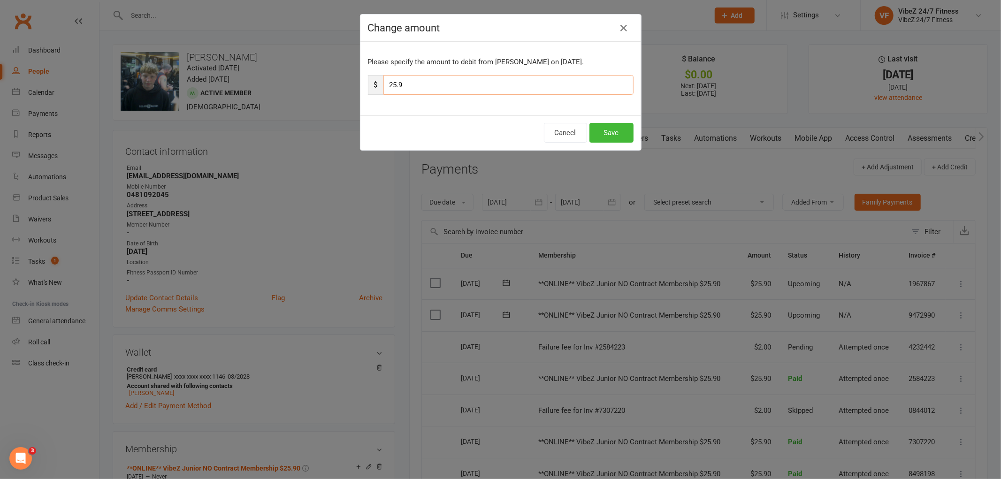
click at [435, 87] on input "25.9" at bounding box center [508, 85] width 250 height 20
type input "2"
type input "94.90"
click at [602, 135] on button "Save" at bounding box center [611, 133] width 44 height 20
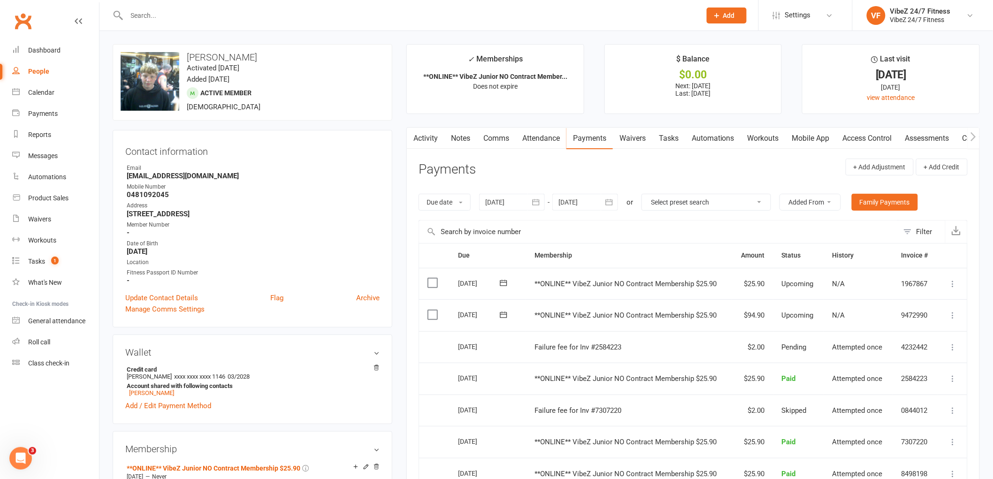
click at [225, 15] on input "text" at bounding box center [409, 15] width 571 height 13
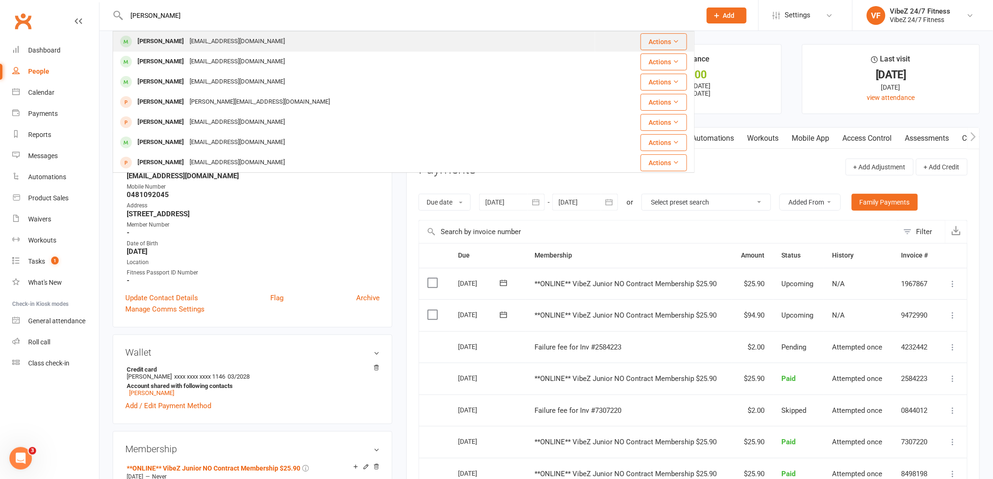
type input "[PERSON_NAME]"
click at [255, 36] on div "[PERSON_NAME] [EMAIL_ADDRESS][DOMAIN_NAME]" at bounding box center [354, 41] width 481 height 19
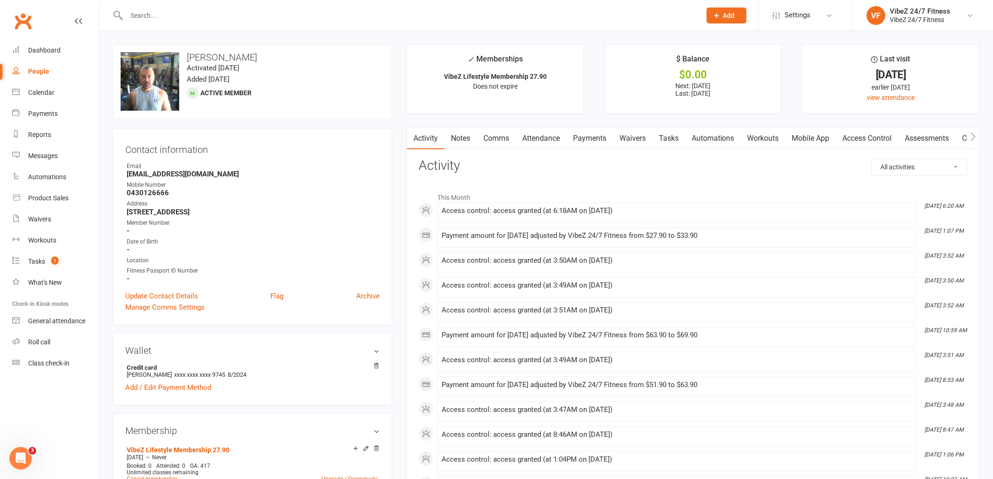
click at [597, 138] on link "Payments" at bounding box center [589, 139] width 46 height 22
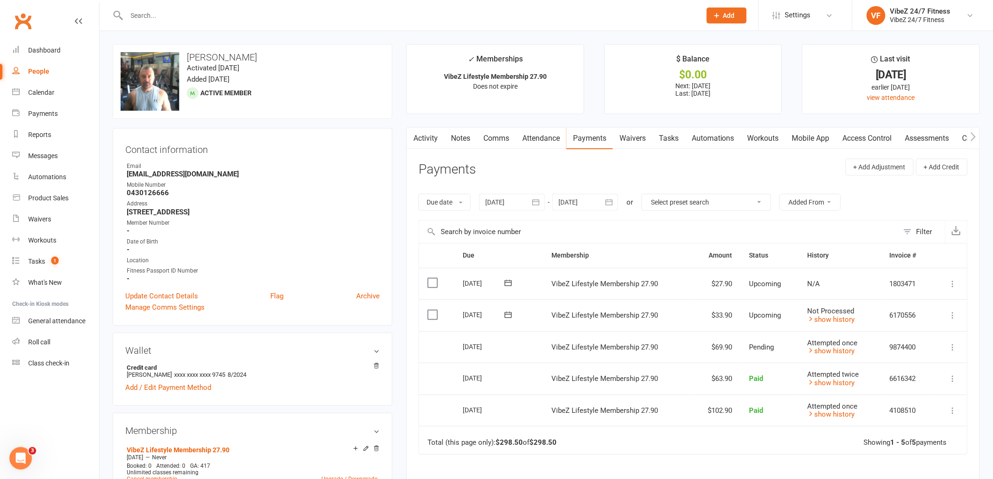
click at [952, 317] on icon at bounding box center [953, 315] width 9 height 9
click at [914, 412] on link "Change amount" at bounding box center [903, 408] width 111 height 19
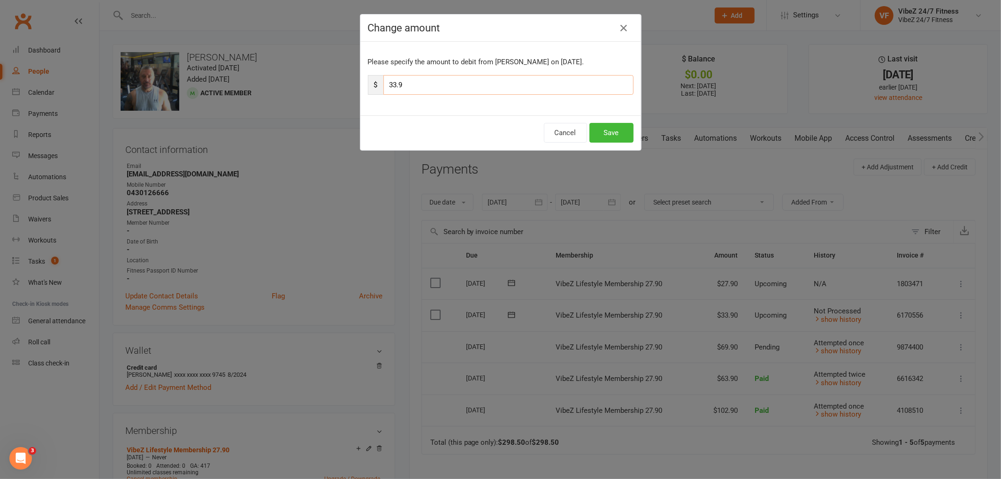
click at [412, 77] on input "33.9" at bounding box center [508, 85] width 250 height 20
type input "39.90"
click at [618, 132] on button "Save" at bounding box center [611, 133] width 44 height 20
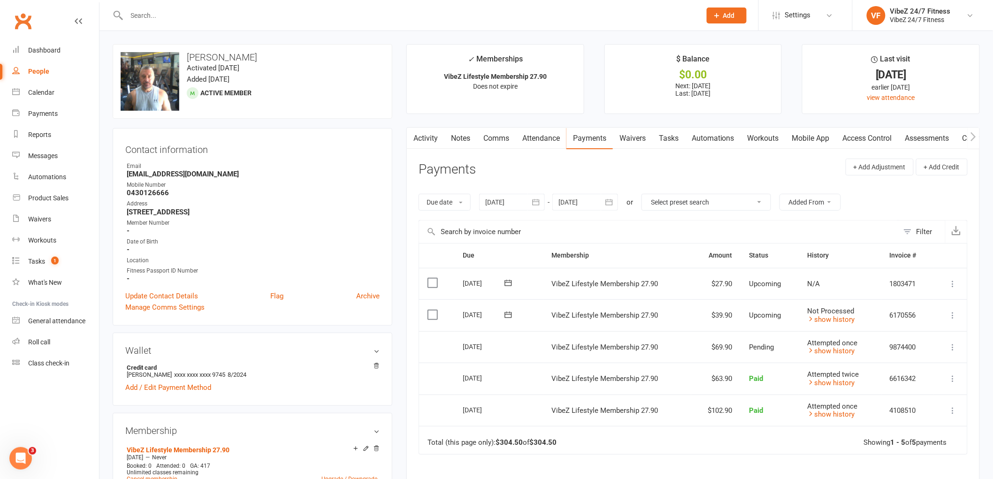
click at [185, 21] on input "text" at bounding box center [409, 15] width 571 height 13
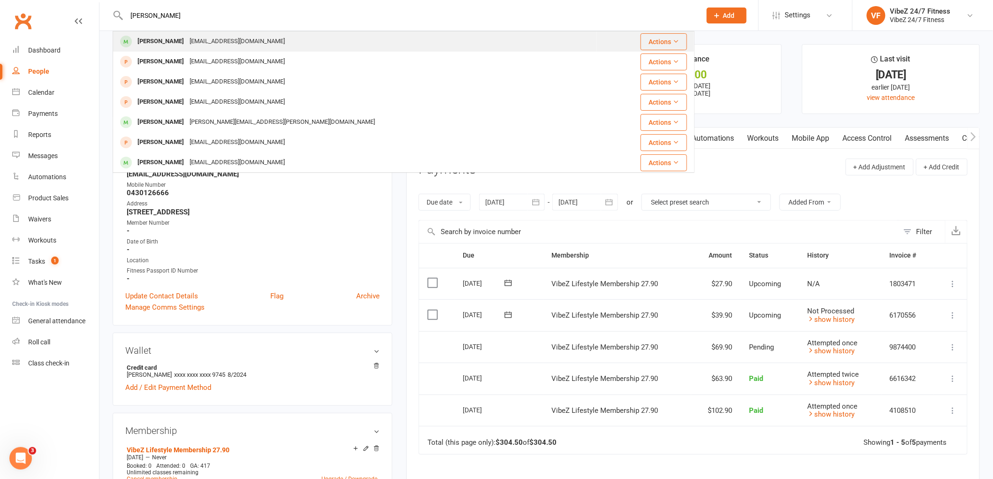
type input "[PERSON_NAME]"
click at [233, 38] on div "[EMAIL_ADDRESS][DOMAIN_NAME]" at bounding box center [237, 42] width 101 height 14
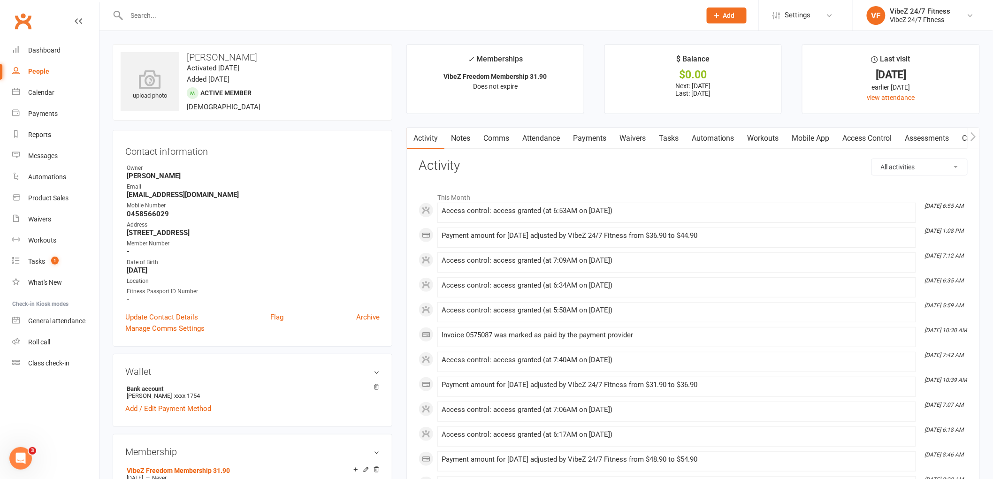
click at [576, 141] on link "Payments" at bounding box center [589, 139] width 46 height 22
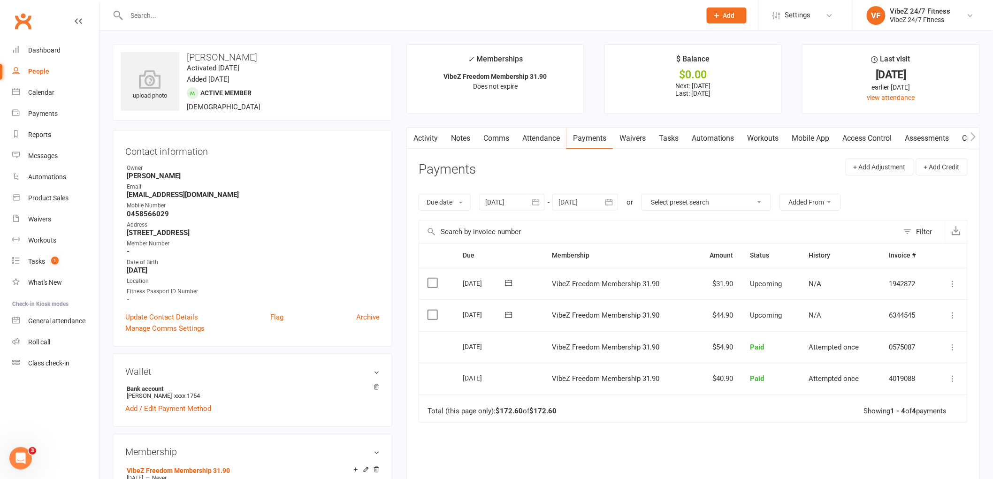
click at [950, 317] on icon at bounding box center [953, 315] width 9 height 9
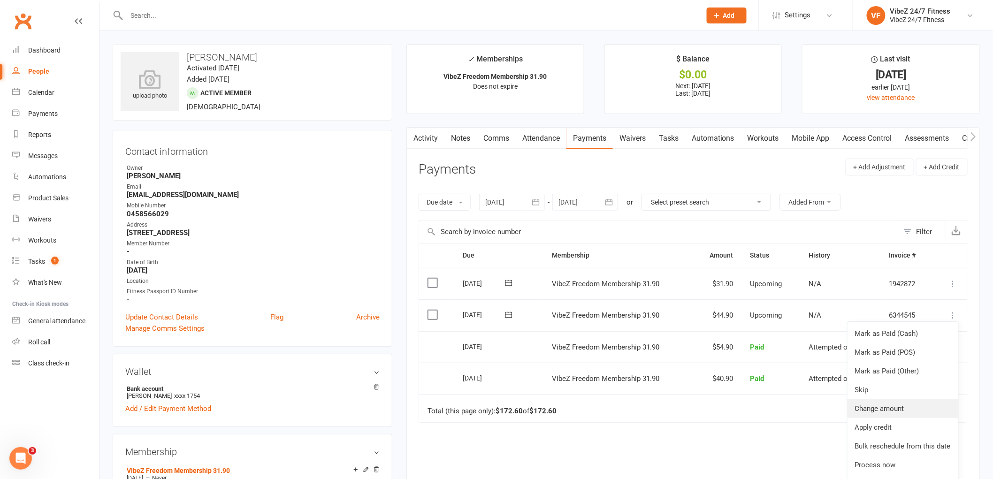
click at [923, 402] on link "Change amount" at bounding box center [903, 408] width 111 height 19
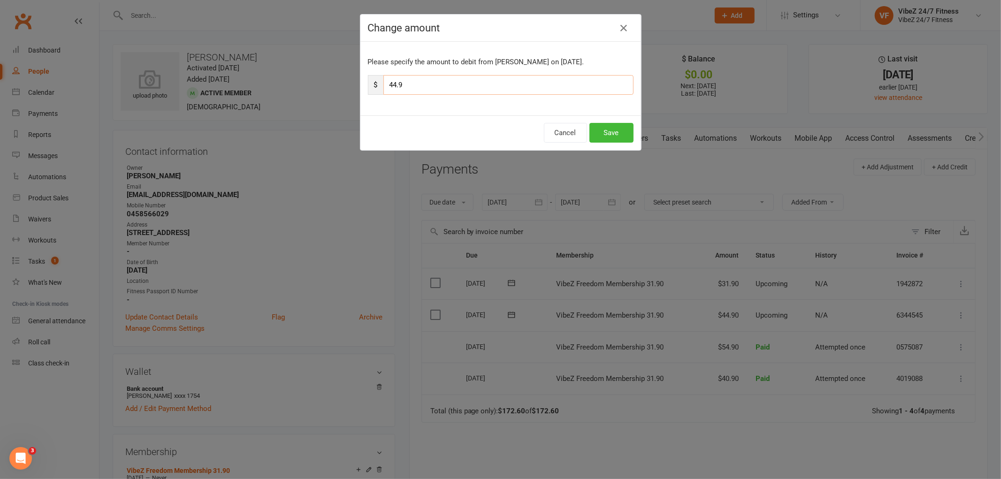
click at [434, 90] on input "44.9" at bounding box center [508, 85] width 250 height 20
type input "47.90"
click at [610, 125] on button "Save" at bounding box center [611, 133] width 44 height 20
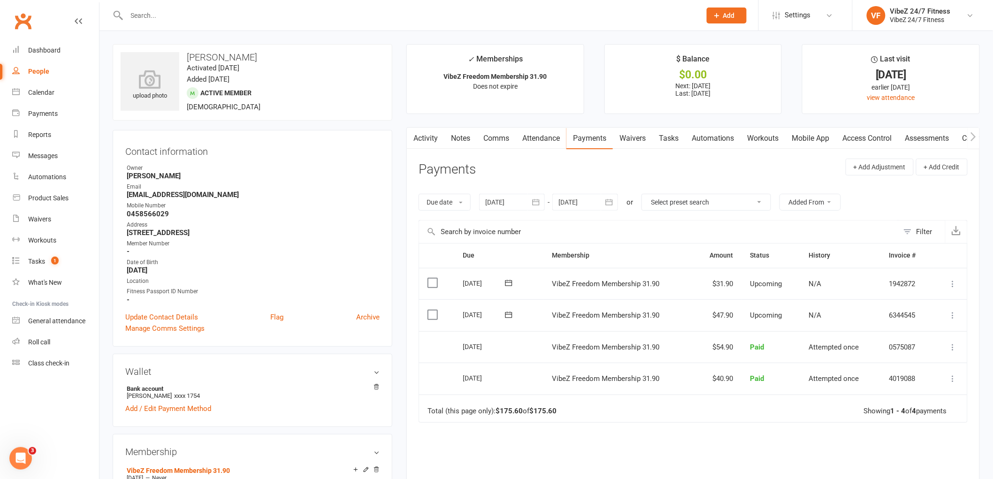
click at [251, 20] on input "text" at bounding box center [409, 15] width 571 height 13
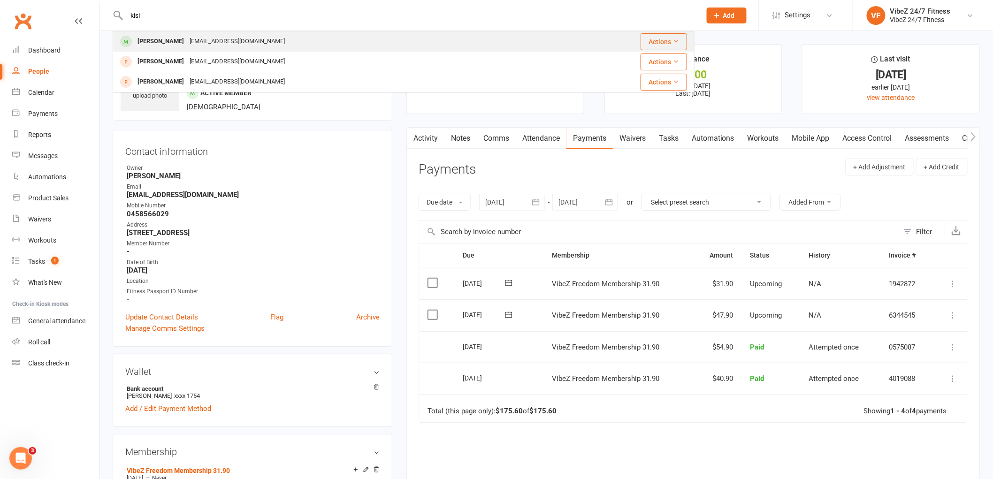
type input "kisi"
click at [222, 34] on div "[PERSON_NAME] [EMAIL_ADDRESS][DOMAIN_NAME]" at bounding box center [336, 41] width 445 height 19
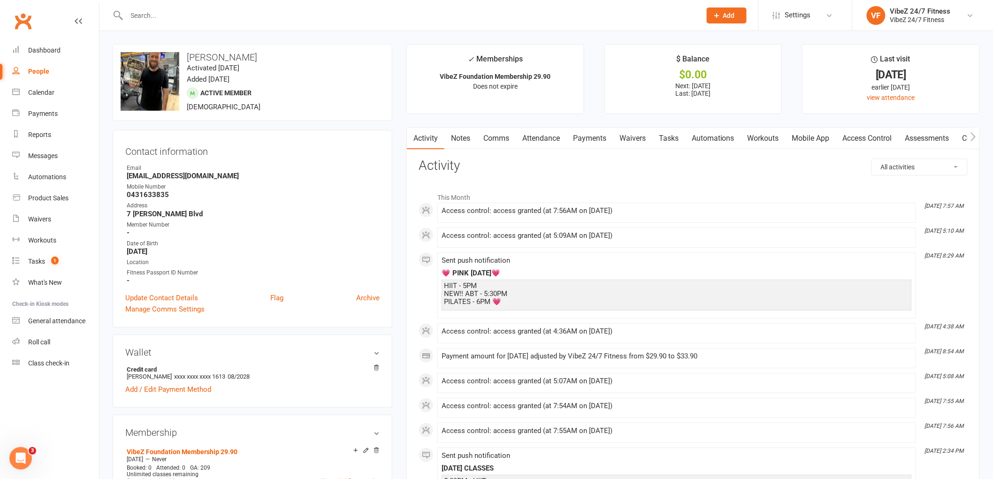
click at [575, 134] on link "Payments" at bounding box center [589, 139] width 46 height 22
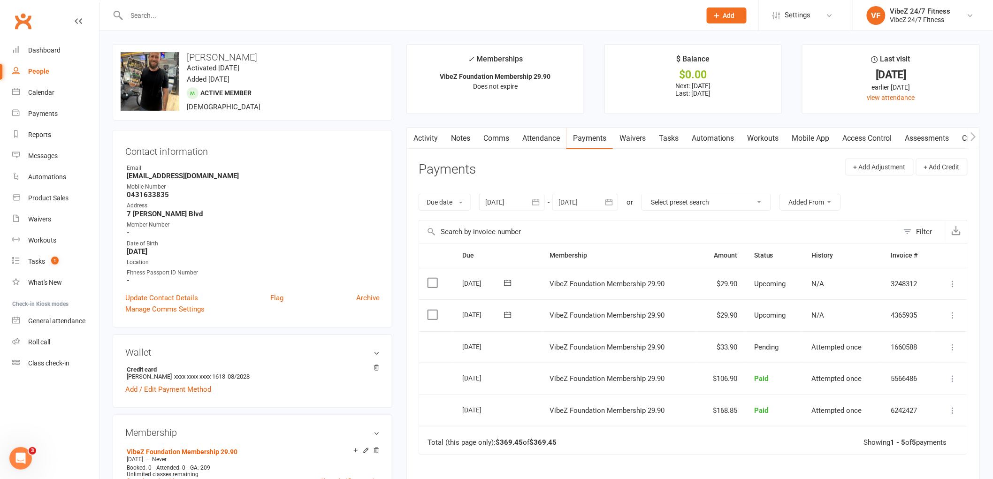
click at [955, 317] on icon at bounding box center [953, 315] width 9 height 9
click at [906, 406] on link "Change amount" at bounding box center [903, 408] width 111 height 19
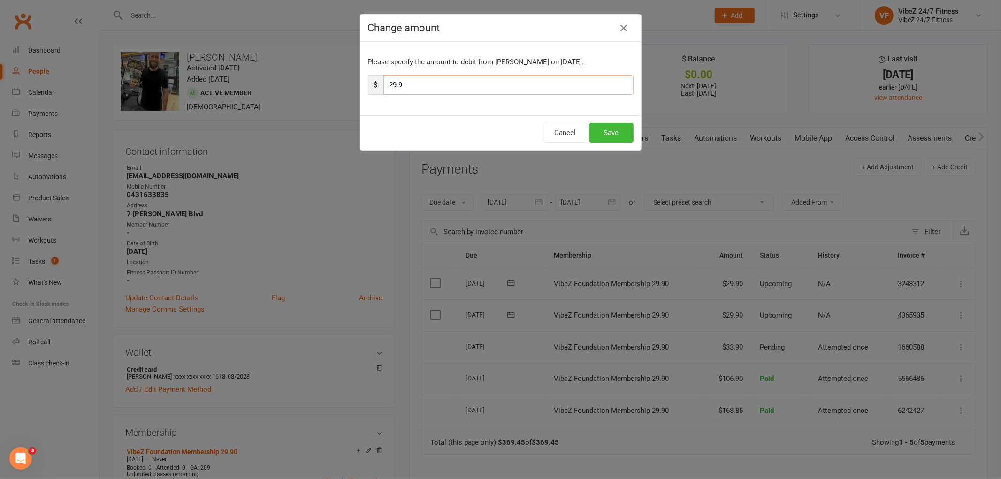
click at [406, 87] on input "29.9" at bounding box center [508, 85] width 250 height 20
type input "2"
type input "31.90"
click at [599, 132] on button "Save" at bounding box center [611, 133] width 44 height 20
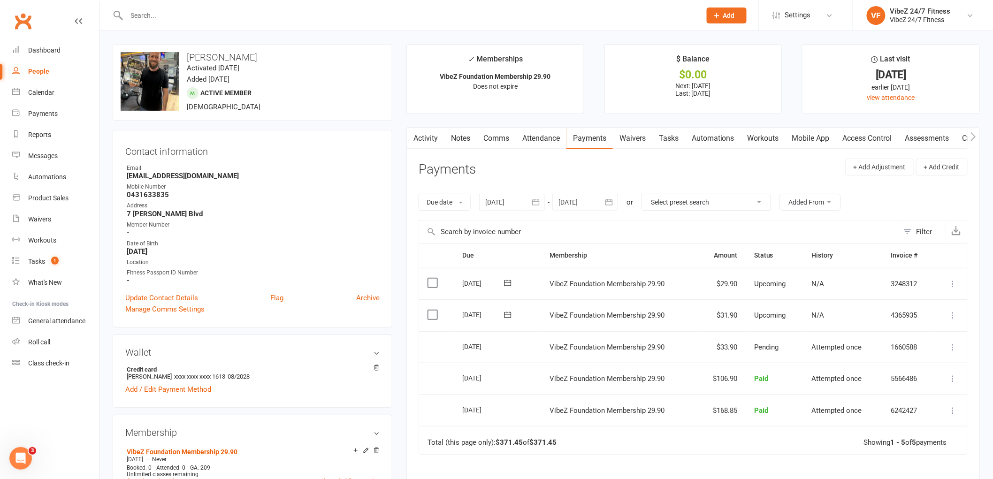
click at [167, 22] on div at bounding box center [404, 15] width 582 height 31
click at [182, 9] on input "text" at bounding box center [409, 15] width 571 height 13
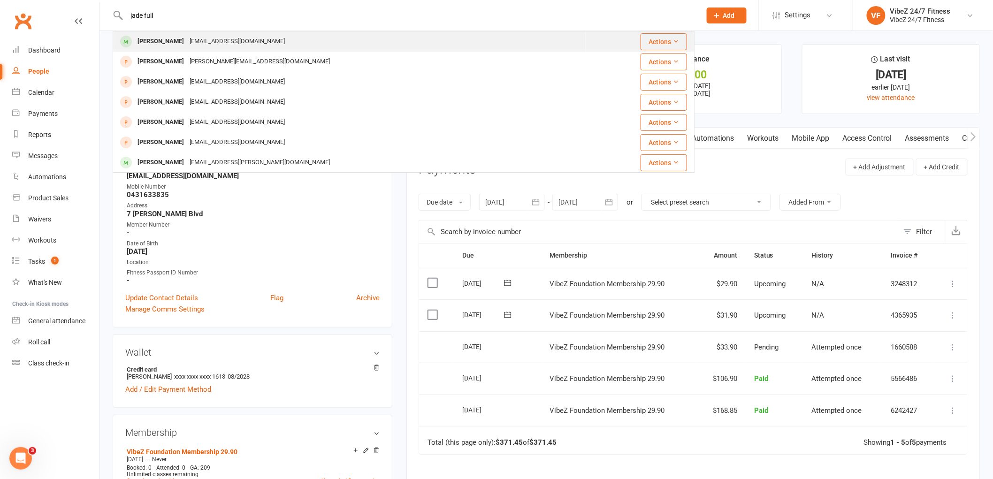
type input "jade full"
click at [220, 45] on div "[EMAIL_ADDRESS][DOMAIN_NAME]" at bounding box center [237, 42] width 101 height 14
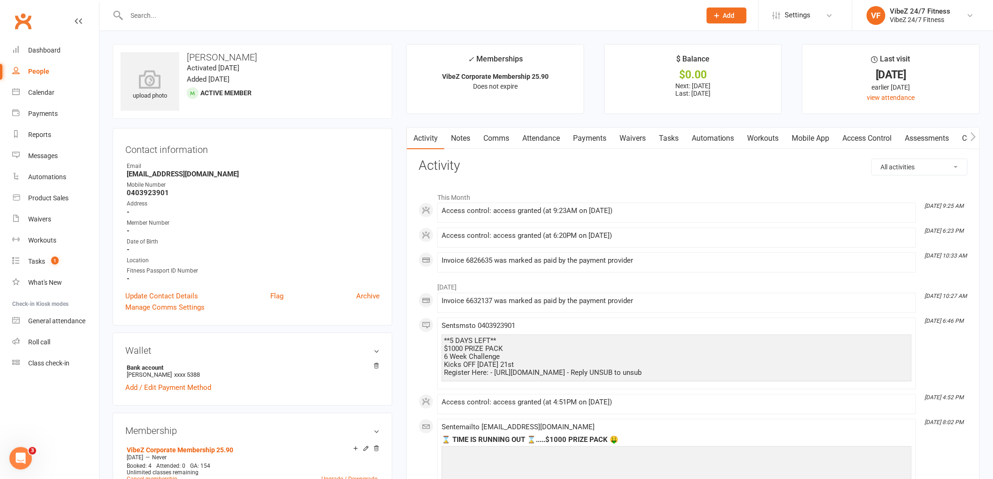
click at [583, 139] on link "Payments" at bounding box center [589, 139] width 46 height 22
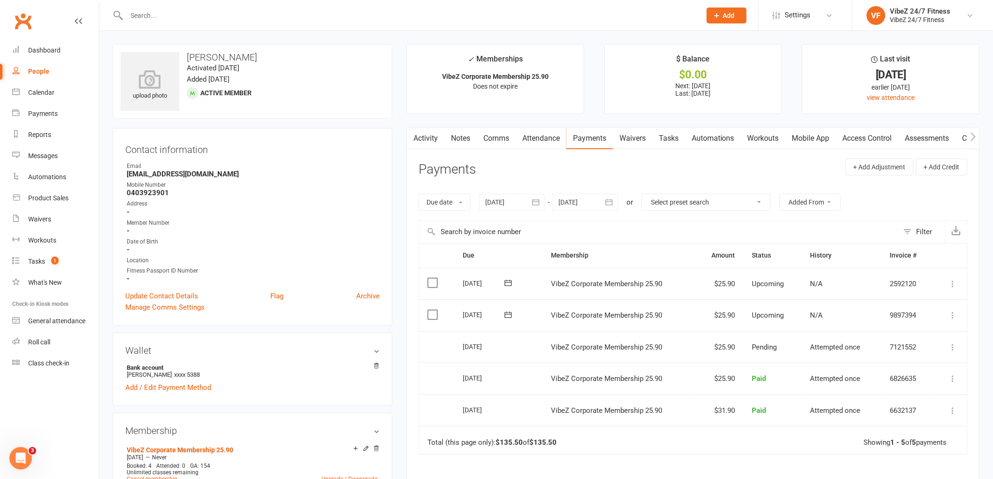
click at [949, 315] on icon at bounding box center [953, 315] width 9 height 9
click at [910, 411] on link "Change amount" at bounding box center [903, 408] width 111 height 19
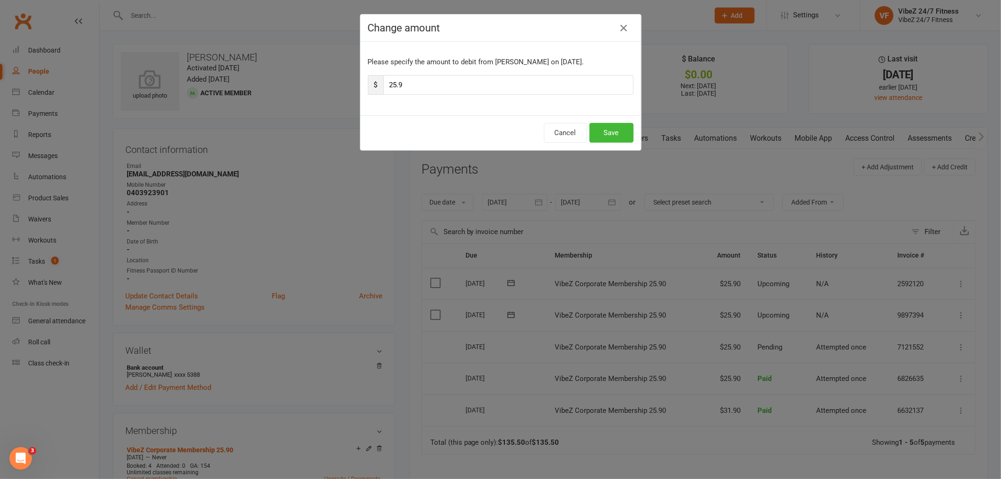
click at [381, 221] on div "Change amount Please specify the amount to debit from [PERSON_NAME] on [DATE]. …" at bounding box center [500, 239] width 1001 height 479
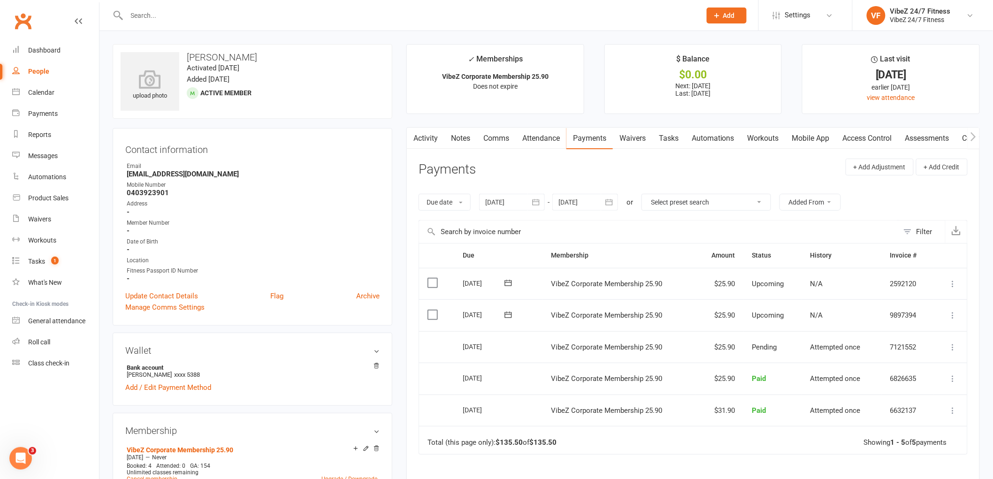
click at [214, 9] on input "text" at bounding box center [409, 15] width 571 height 13
click at [955, 314] on icon at bounding box center [953, 315] width 9 height 9
click at [899, 411] on link "Change amount" at bounding box center [903, 408] width 111 height 19
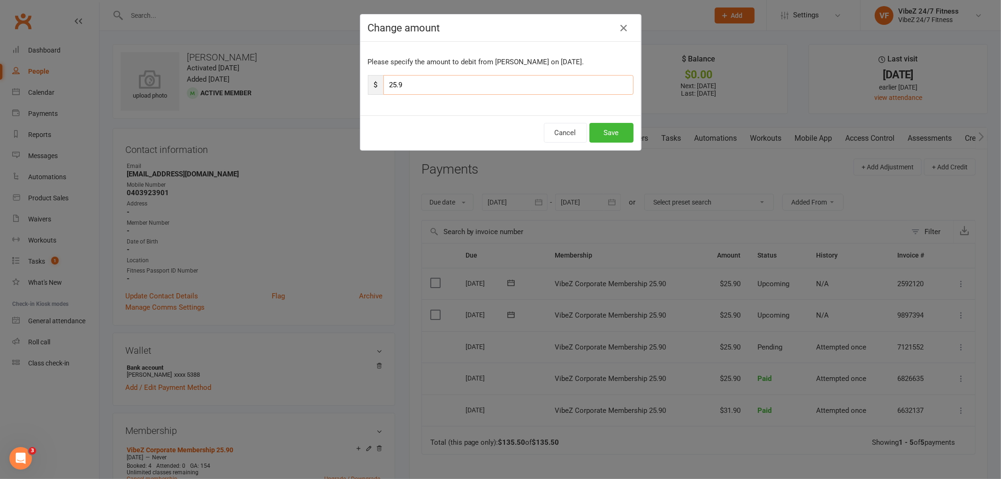
click at [393, 88] on input "25.9" at bounding box center [508, 85] width 250 height 20
type input "31.9"
click at [620, 130] on button "Save" at bounding box center [611, 133] width 44 height 20
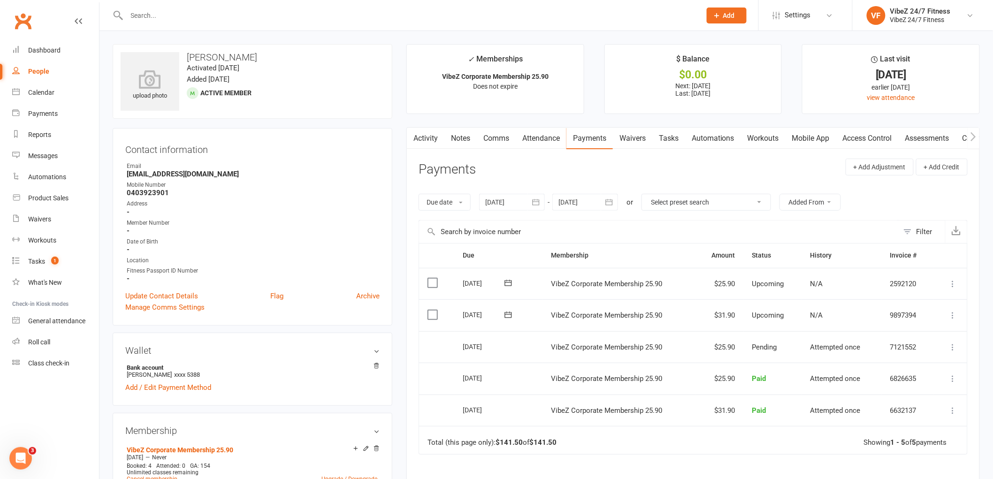
click at [261, 13] on input "text" at bounding box center [409, 15] width 571 height 13
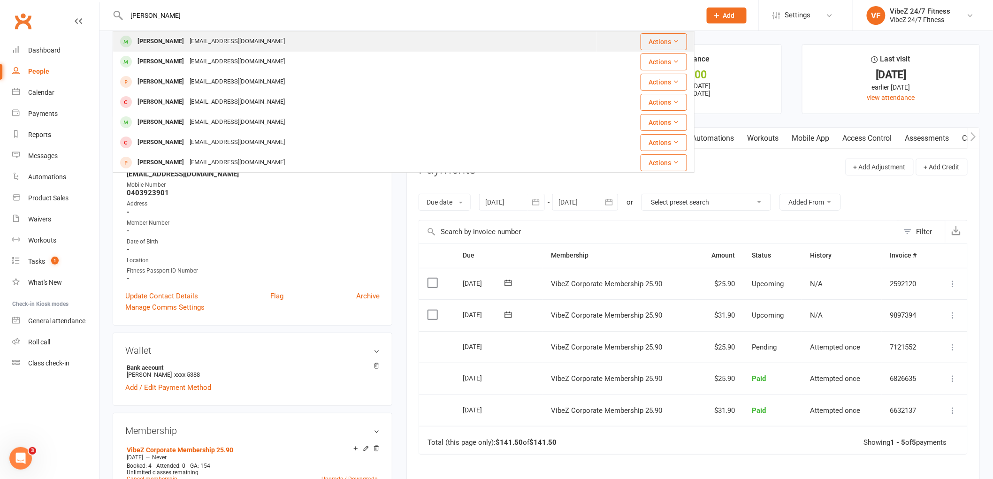
type input "[PERSON_NAME]"
click at [207, 43] on div "[EMAIL_ADDRESS][DOMAIN_NAME]" at bounding box center [237, 42] width 101 height 14
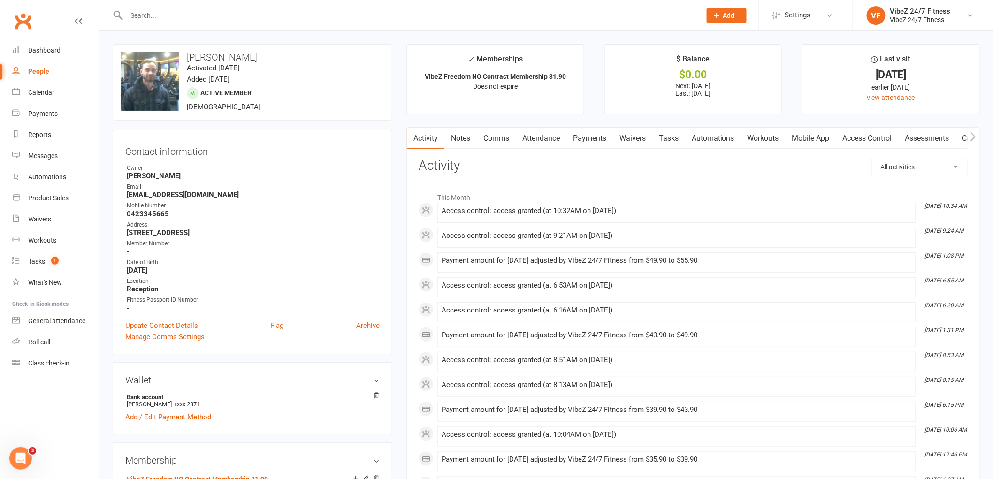
click at [592, 140] on link "Payments" at bounding box center [589, 139] width 46 height 22
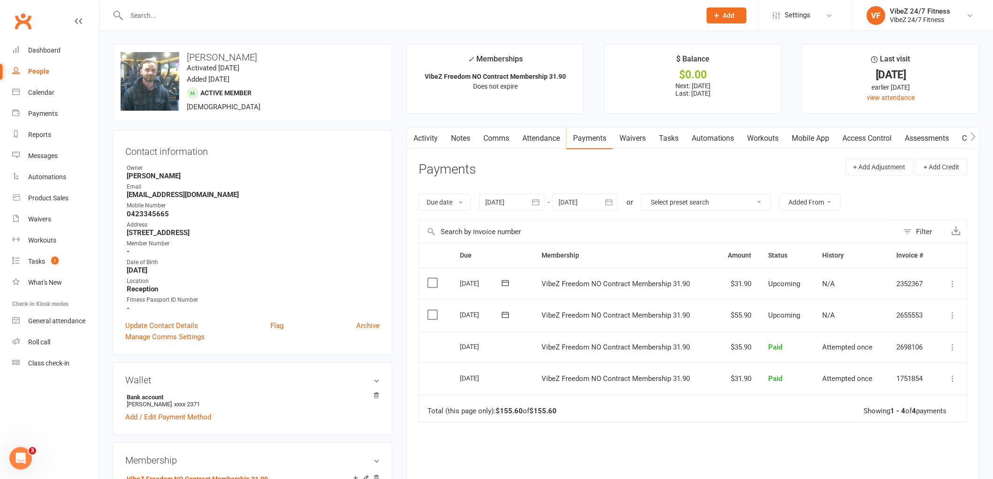
click at [951, 317] on icon at bounding box center [953, 315] width 9 height 9
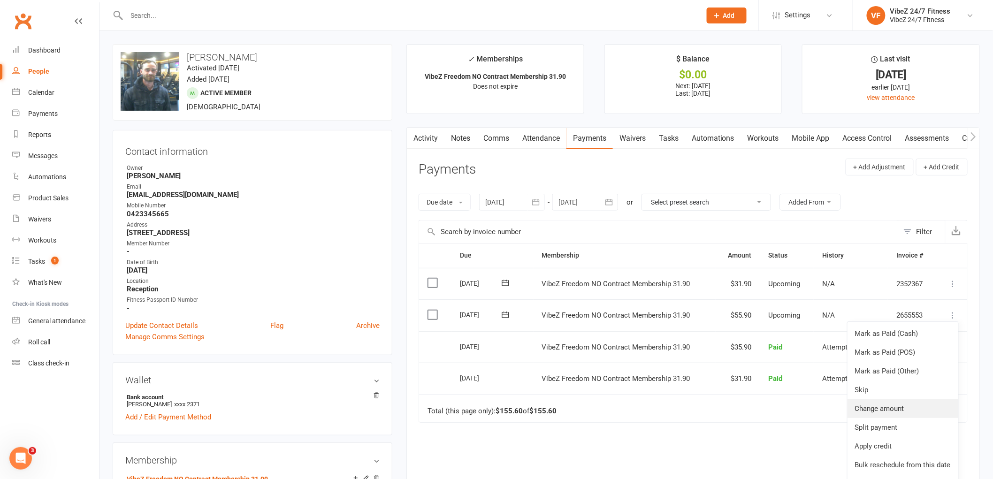
click at [888, 412] on link "Change amount" at bounding box center [903, 408] width 111 height 19
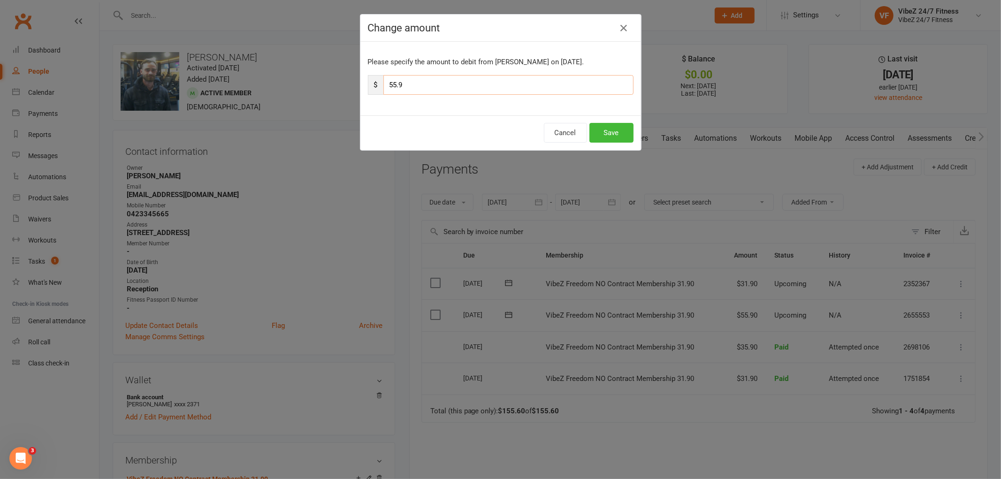
click at [409, 82] on input "55.9" at bounding box center [508, 85] width 250 height 20
click at [393, 88] on input "55.9" at bounding box center [508, 85] width 250 height 20
click at [429, 89] on input "55.9" at bounding box center [508, 85] width 250 height 20
type input "59.90"
click at [620, 129] on button "Save" at bounding box center [611, 133] width 44 height 20
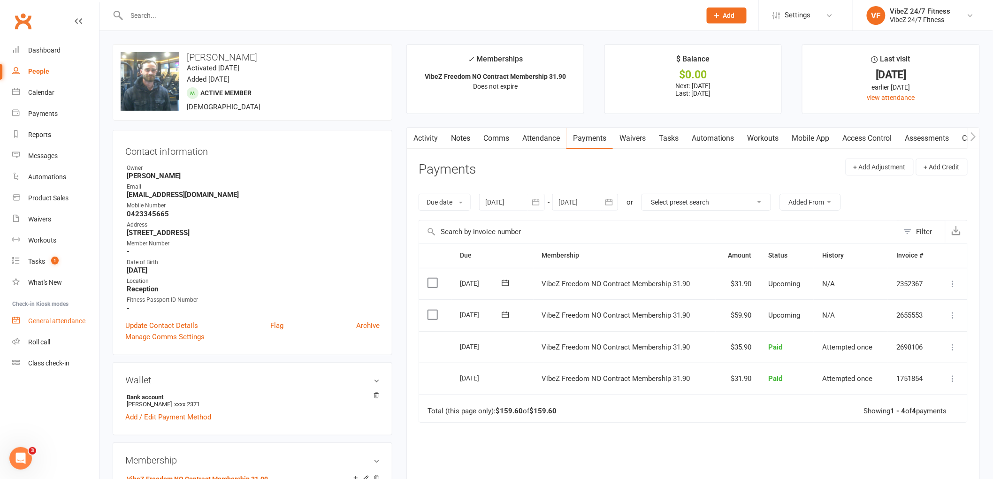
click at [83, 329] on link "General attendance" at bounding box center [55, 321] width 87 height 21
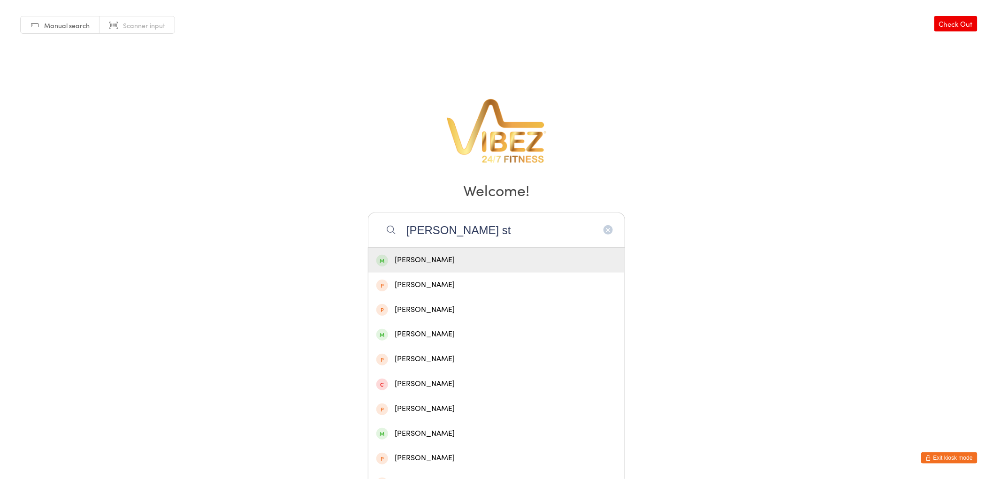
type input "tara st"
click at [474, 260] on div "Tara Stylianou" at bounding box center [496, 260] width 240 height 13
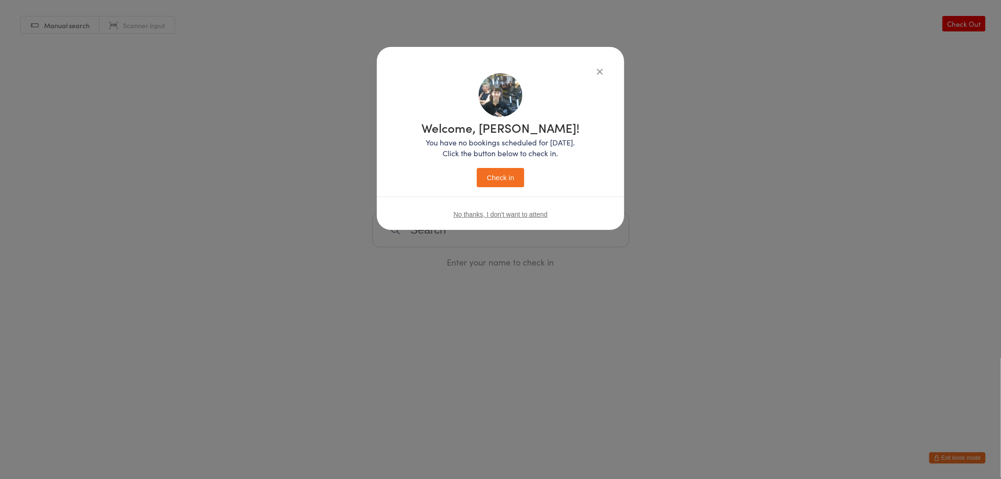
click at [495, 139] on p "You have no bookings scheduled for today. Click the button below to check in." at bounding box center [500, 148] width 158 height 22
click at [497, 176] on button "Check in" at bounding box center [500, 177] width 47 height 19
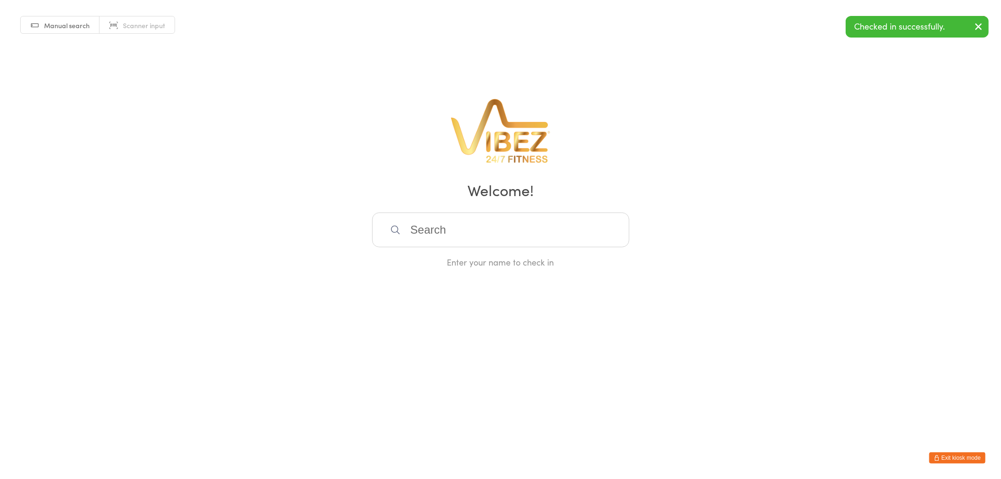
click at [459, 233] on input "search" at bounding box center [500, 230] width 257 height 35
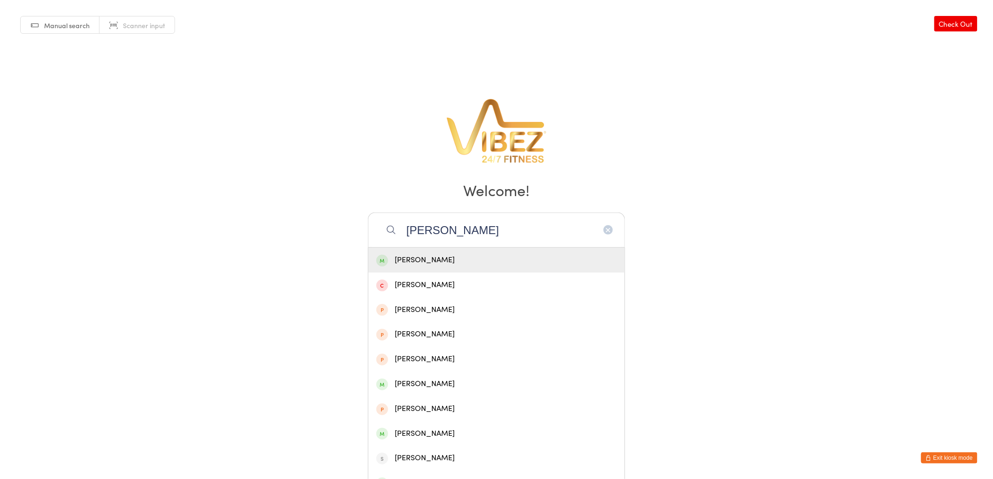
type input "jacob young"
click at [439, 259] on div "Jacob Young" at bounding box center [496, 260] width 240 height 13
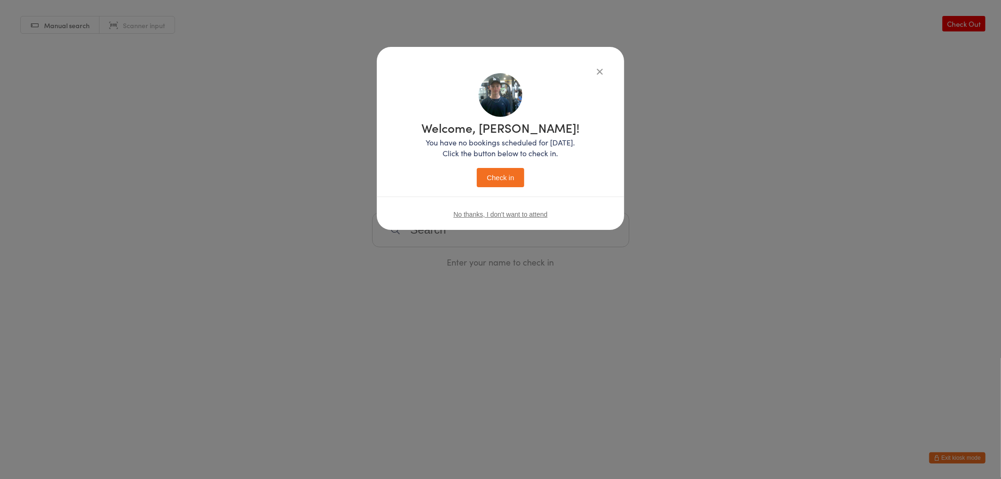
click at [498, 137] on p "You have no bookings scheduled for today. Click the button below to check in." at bounding box center [500, 148] width 158 height 22
click at [505, 175] on button "Check in" at bounding box center [500, 177] width 47 height 19
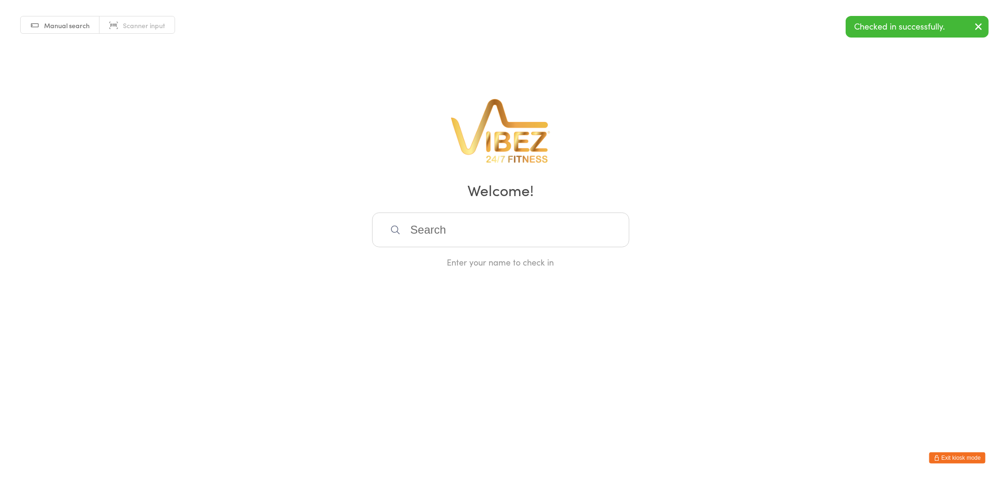
click at [467, 235] on input "search" at bounding box center [500, 230] width 257 height 35
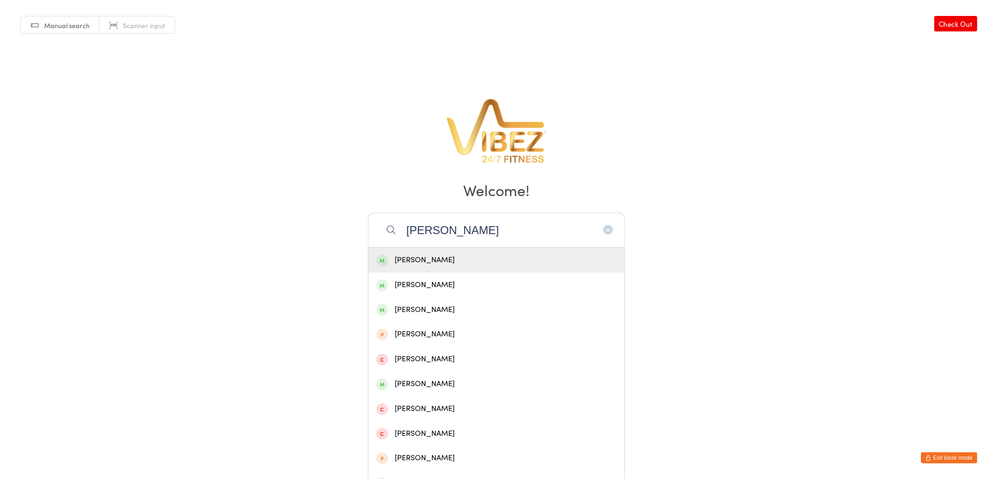
type input "lucas cousins"
click at [471, 264] on div "Lucas Cousins" at bounding box center [496, 260] width 240 height 13
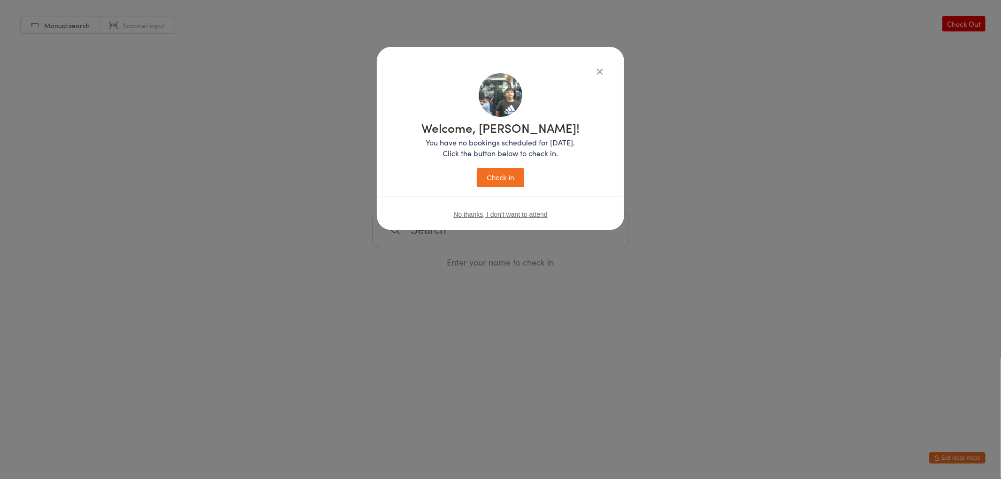
click at [496, 177] on button "Check in" at bounding box center [500, 177] width 47 height 19
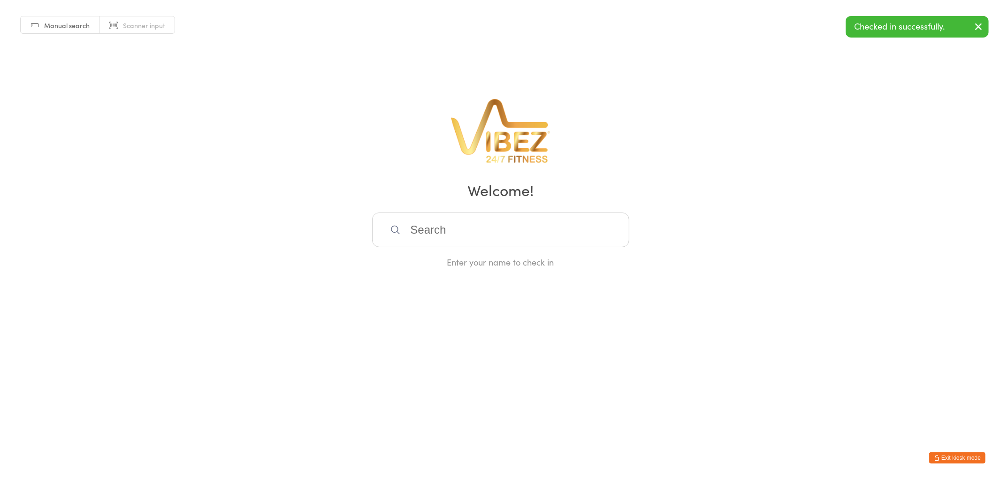
click at [467, 218] on input "search" at bounding box center [500, 230] width 257 height 35
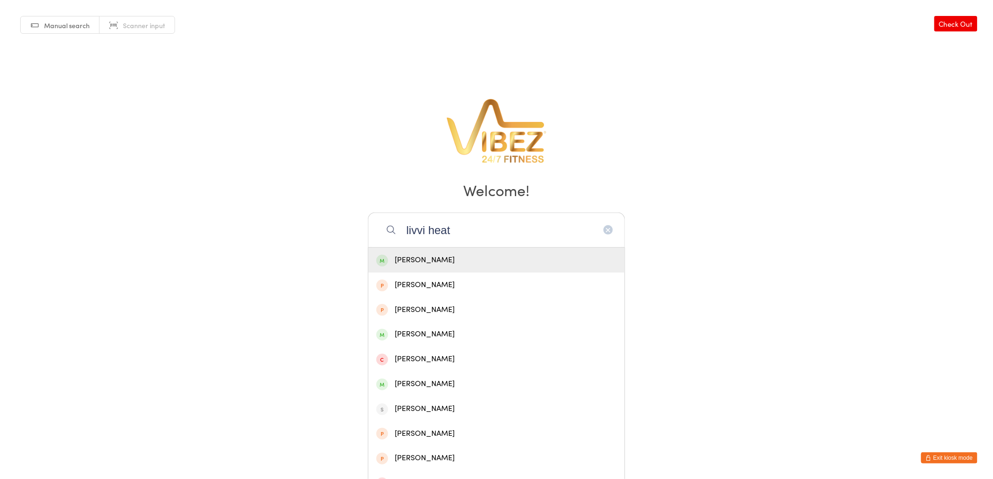
type input "livvi heat"
click at [444, 259] on div "Livvi Heaton" at bounding box center [496, 260] width 240 height 13
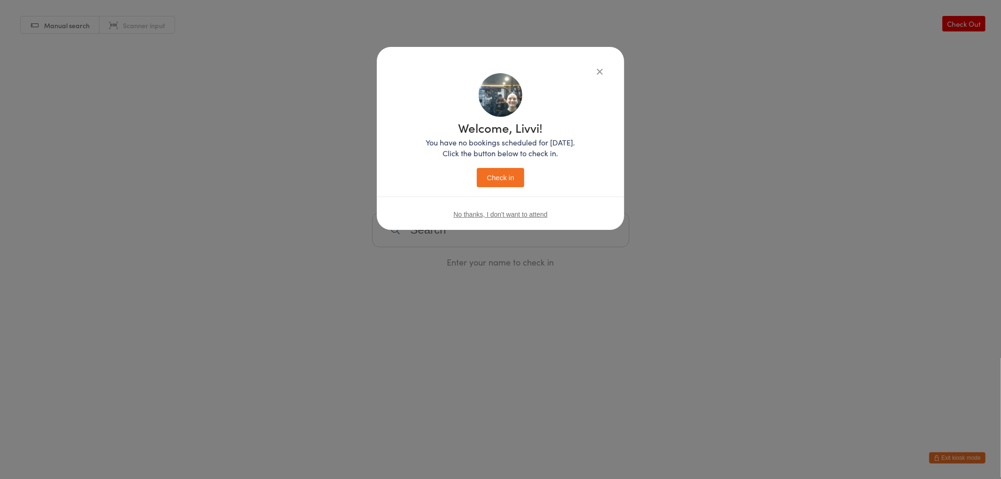
click at [504, 175] on button "Check in" at bounding box center [500, 177] width 47 height 19
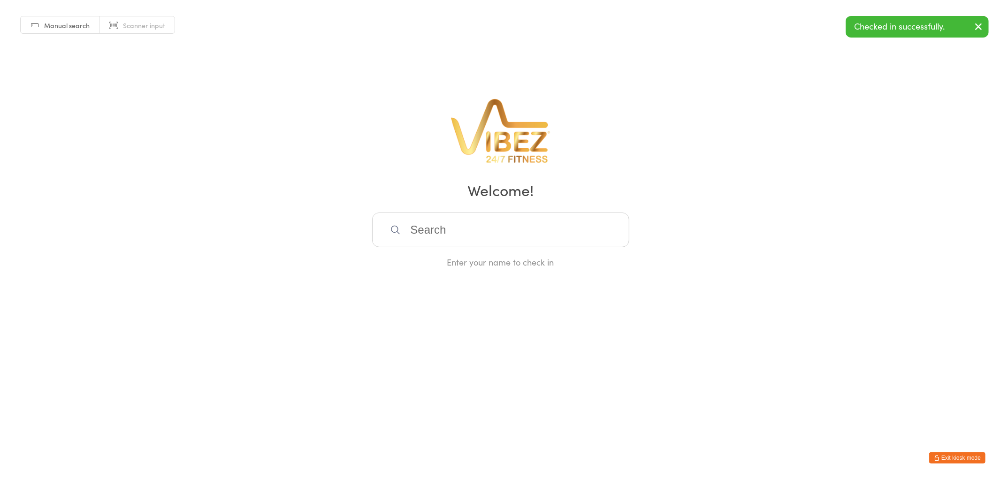
click at [965, 452] on button "Exit kiosk mode" at bounding box center [957, 457] width 56 height 11
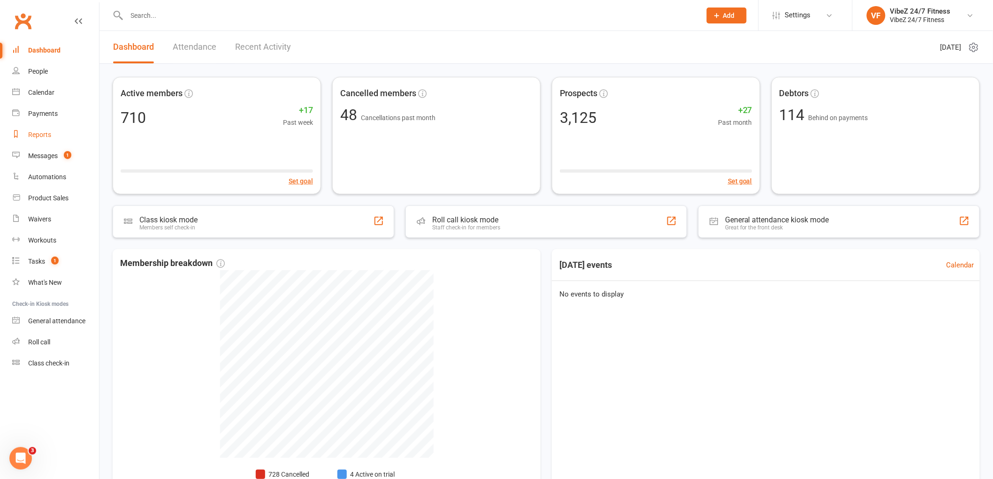
click at [63, 145] on link "Reports" at bounding box center [55, 134] width 87 height 21
click at [73, 153] on link "Messages 2" at bounding box center [55, 155] width 87 height 21
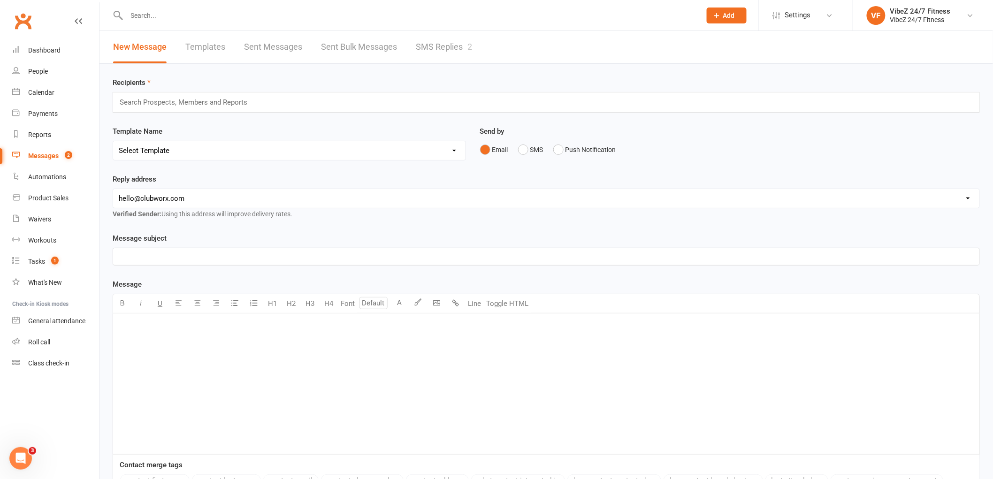
click at [423, 39] on link "SMS Replies 2" at bounding box center [444, 47] width 56 height 32
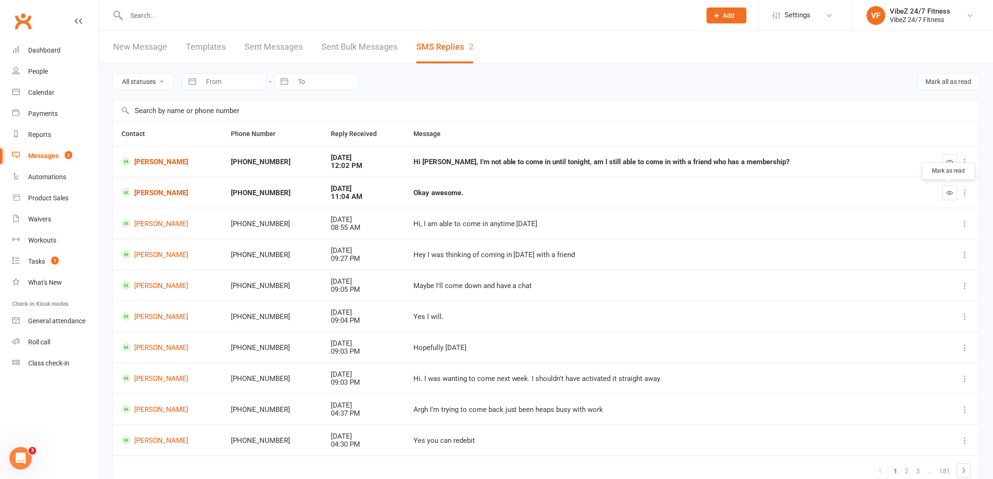
click at [950, 196] on icon "button" at bounding box center [950, 192] width 7 height 7
click at [283, 11] on input "text" at bounding box center [409, 15] width 571 height 13
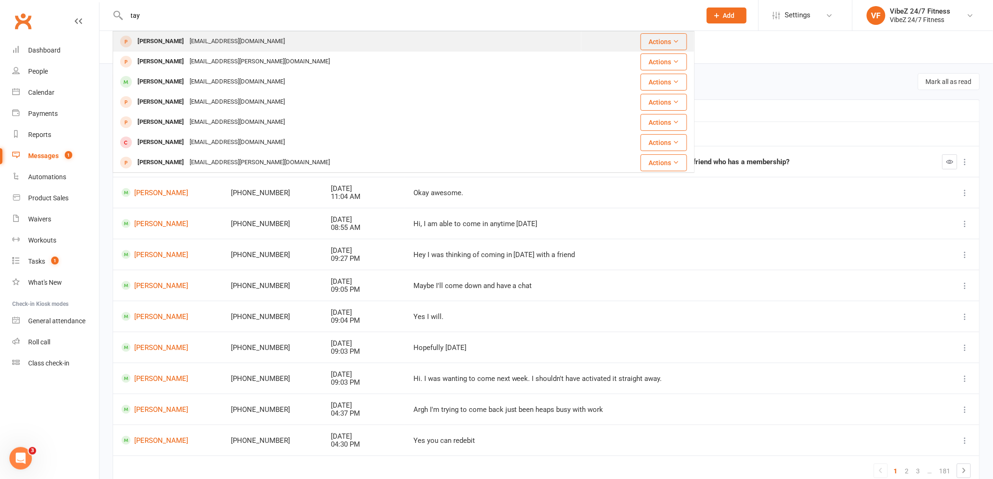
type input "tay"
click at [205, 38] on div "[EMAIL_ADDRESS][DOMAIN_NAME]" at bounding box center [237, 42] width 101 height 14
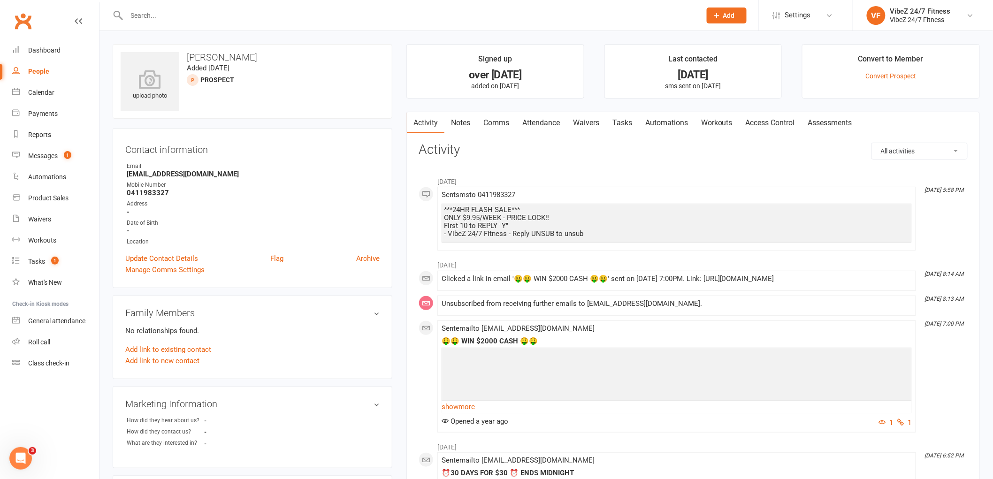
click at [498, 121] on link "Comms" at bounding box center [496, 123] width 39 height 22
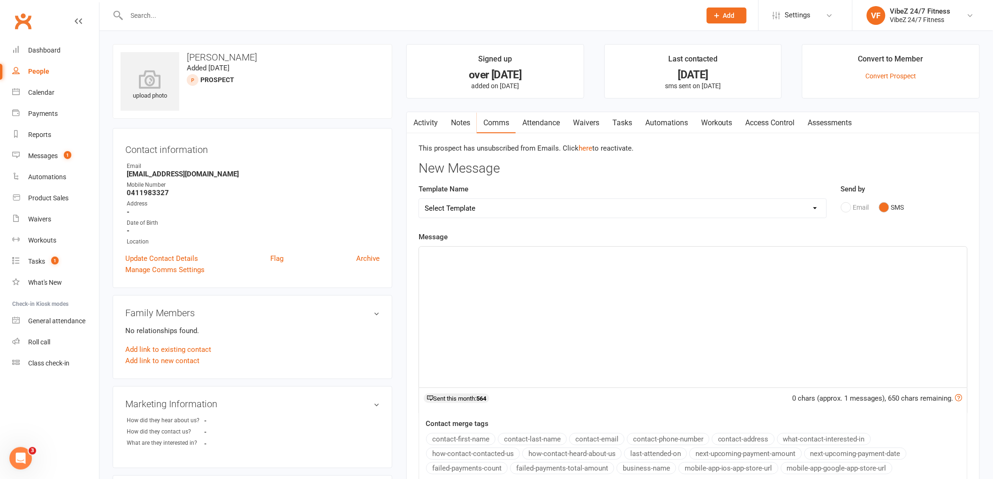
click at [495, 274] on div "﻿" at bounding box center [693, 317] width 548 height 141
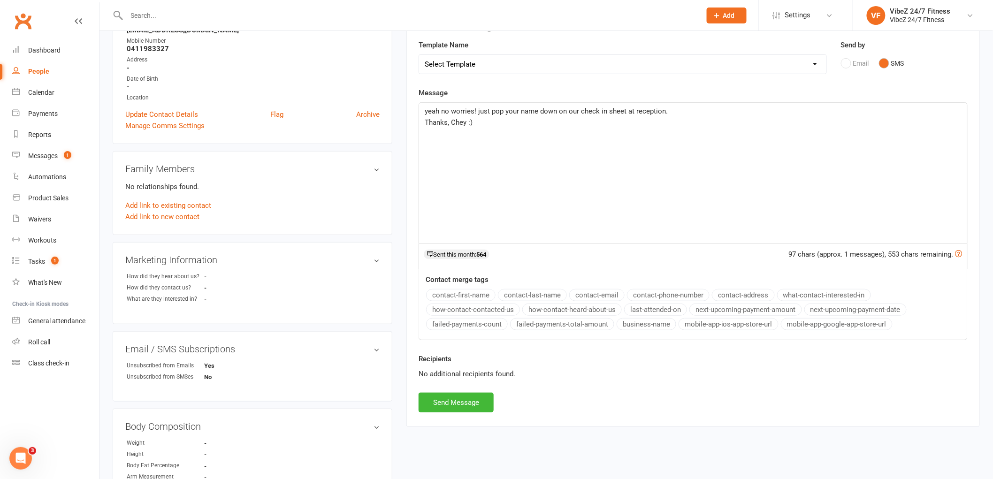
scroll to position [156, 0]
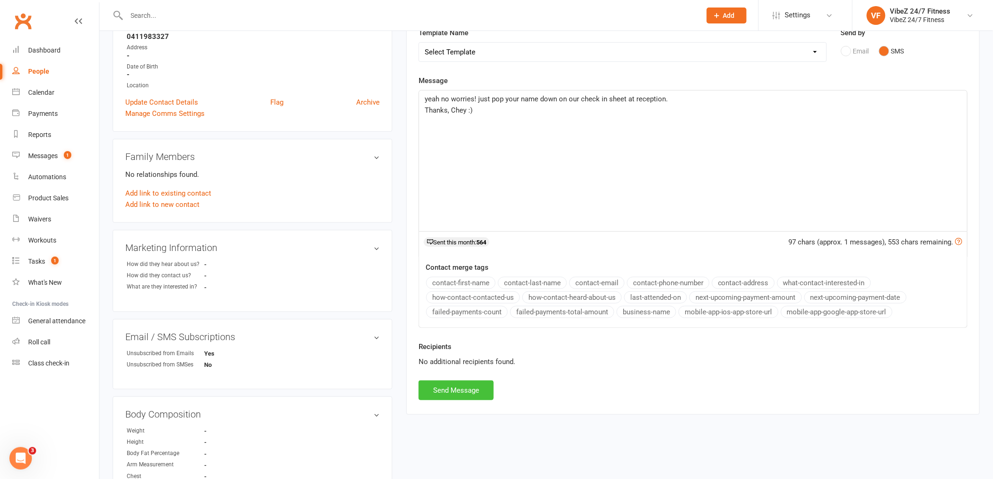
click at [487, 396] on button "Send Message" at bounding box center [456, 391] width 75 height 20
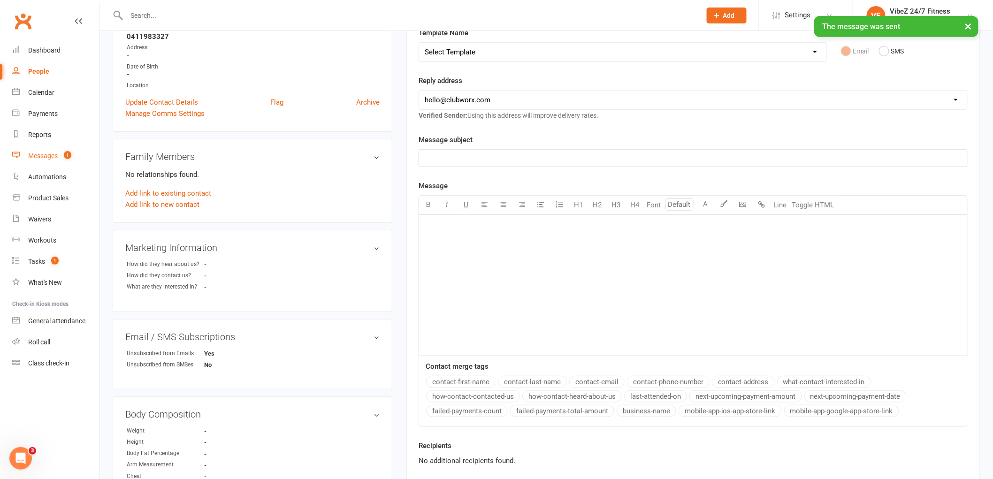
click at [81, 149] on link "Messages 1" at bounding box center [55, 155] width 87 height 21
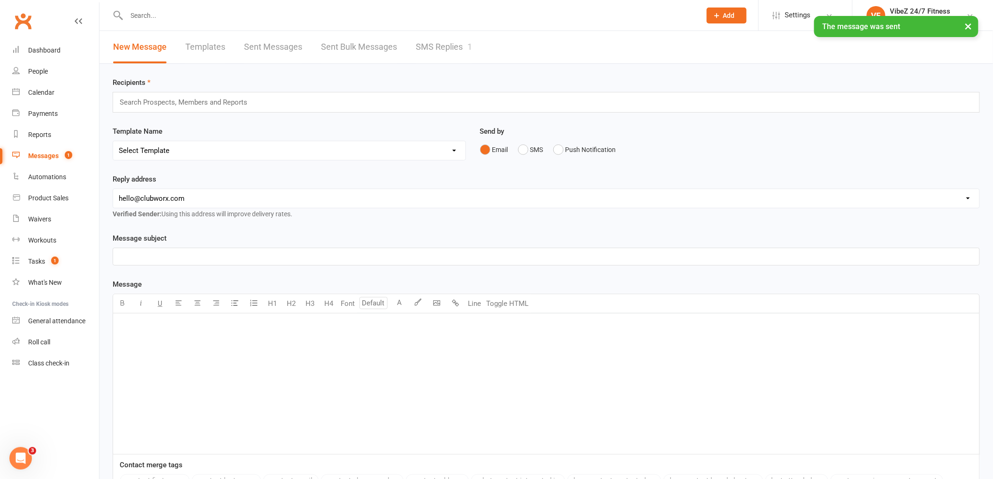
click at [414, 16] on div "× The message was sent" at bounding box center [490, 16] width 981 height 0
click at [442, 45] on link "SMS Replies 1" at bounding box center [444, 47] width 56 height 32
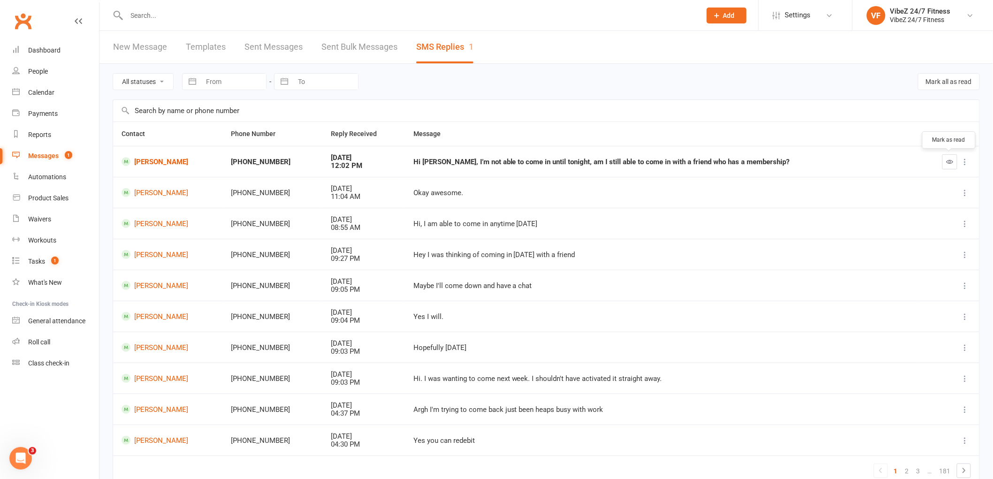
click at [954, 160] on button "button" at bounding box center [949, 161] width 15 height 15
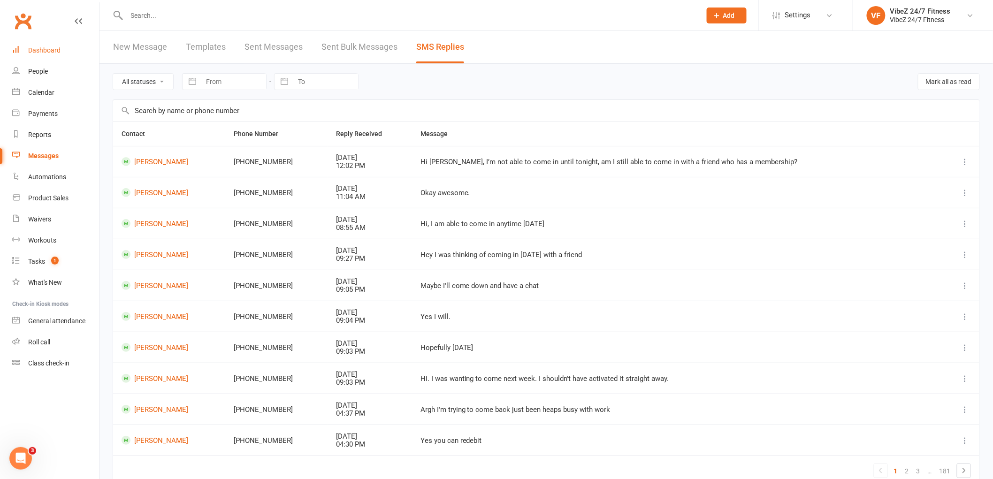
click at [60, 48] on link "Dashboard" at bounding box center [55, 50] width 87 height 21
